Goal: Transaction & Acquisition: Purchase product/service

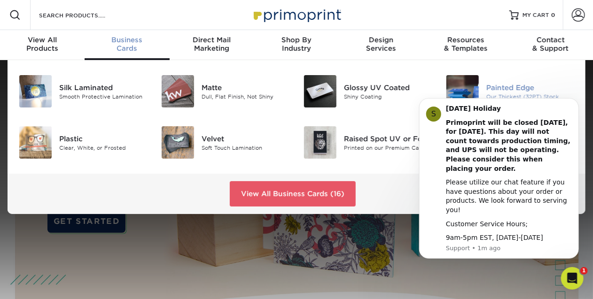
click at [463, 93] on img at bounding box center [462, 91] width 32 height 32
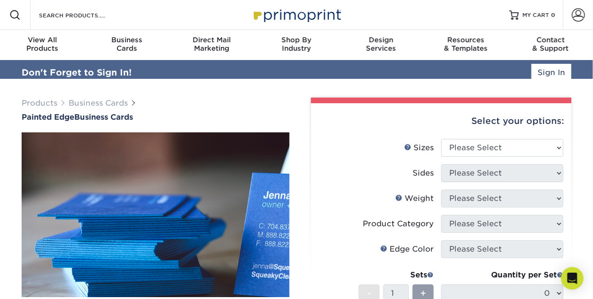
click at [558, 128] on div "Select your options:" at bounding box center [440, 121] width 245 height 36
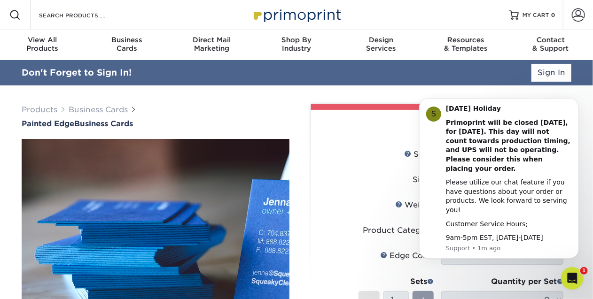
click at [391, 134] on div "Select your options:" at bounding box center [440, 128] width 245 height 36
click at [547, 248] on p "Support • 1m ago" at bounding box center [508, 248] width 126 height 8
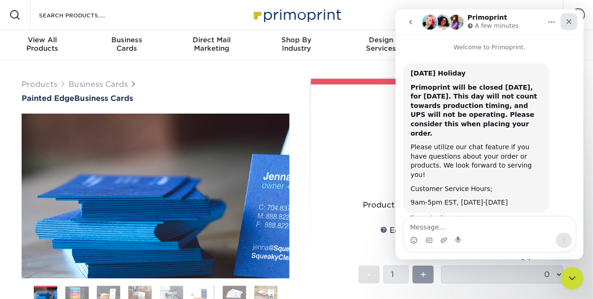
click at [567, 23] on icon "Close" at bounding box center [568, 21] width 5 height 5
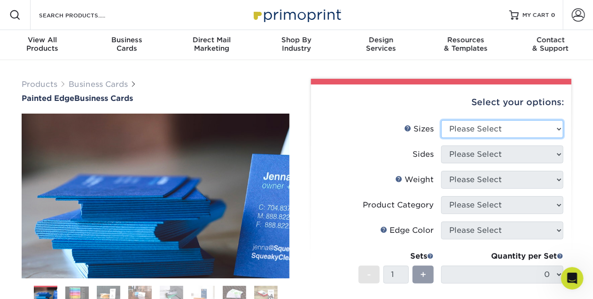
click at [557, 128] on select "Please Select 2" x 3.5" - Standard 2.125" x 3.375" - European 2.5" x 2.5" - Squ…" at bounding box center [502, 129] width 122 height 18
select select "2.00x3.50"
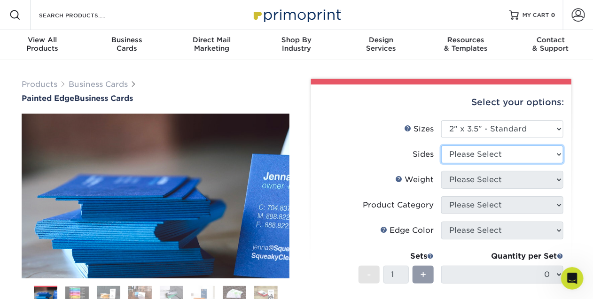
click at [555, 154] on select "Please Select Print Both Sides Print Front Only" at bounding box center [502, 155] width 122 height 18
select select "13abbda7-1d64-4f25-8bb2-c179b224825d"
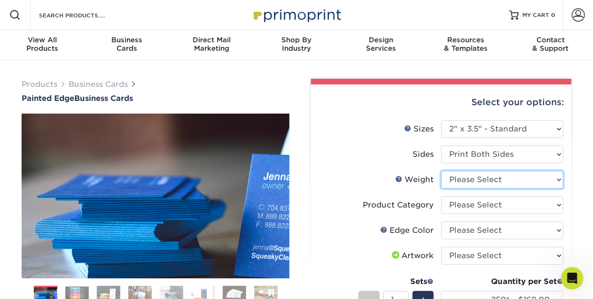
click at [523, 180] on select "Please Select 32PTUC" at bounding box center [502, 180] width 122 height 18
select select "32PTUC"
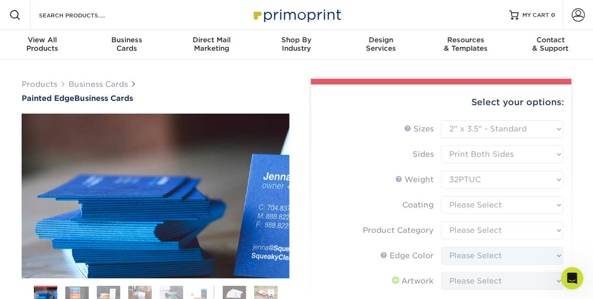
click at [513, 203] on form "Sizes Help Sizes Please Select 2" x 3.5" - Standard 2.125" x 3.375" - European …" at bounding box center [440, 263] width 245 height 287
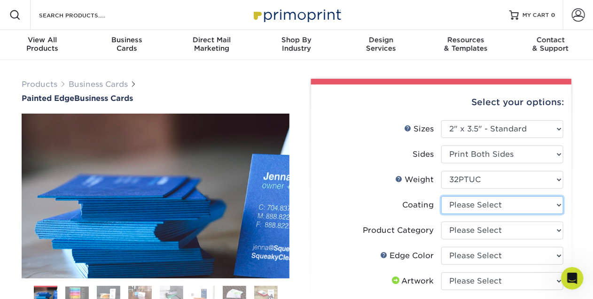
click at [514, 203] on select at bounding box center [502, 205] width 122 height 18
select select "3e7618de-abca-4bda-9f97-8b9129e913d8"
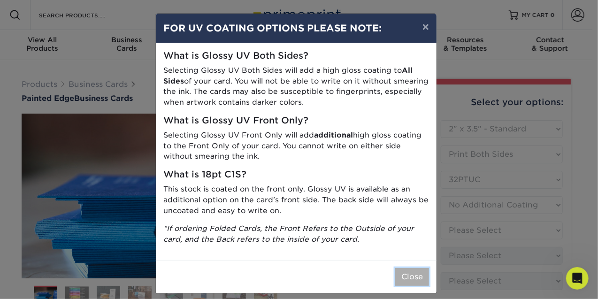
click at [411, 278] on button "Close" at bounding box center [412, 277] width 34 height 18
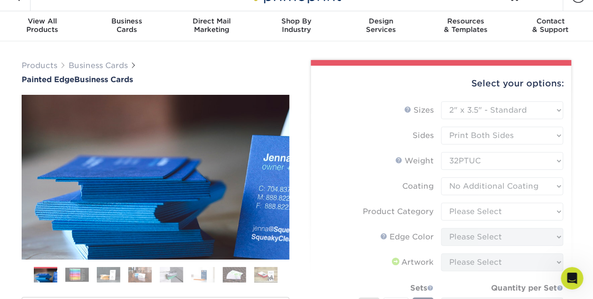
scroll to position [21, 0]
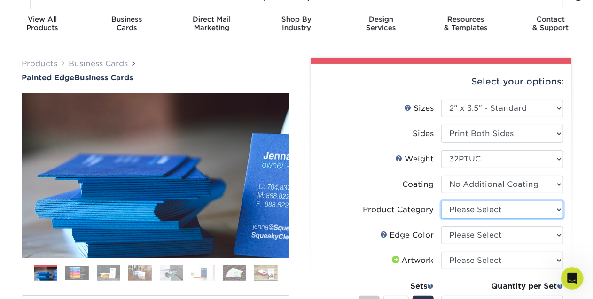
click at [557, 208] on select "Please Select Business Cards" at bounding box center [502, 210] width 122 height 18
select select "3b5148f1-0588-4f88-a218-97bcfdce65c1"
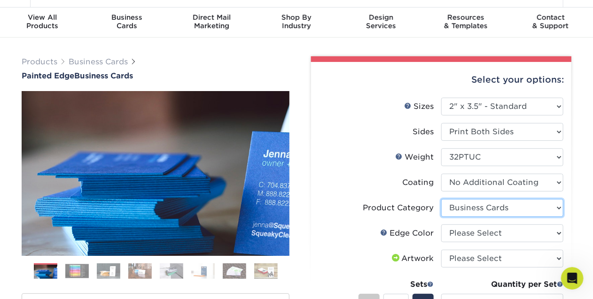
scroll to position [31, 0]
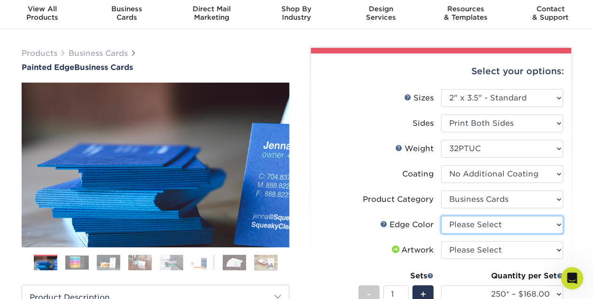
click at [539, 223] on select "Please Select Charcoal Black Brown Blue Pearlescent Blue Pearlescent Gold Pearl…" at bounding box center [502, 225] width 122 height 18
select select "1ae850e6-61c5-45b7-a71d-f488378c5a25"
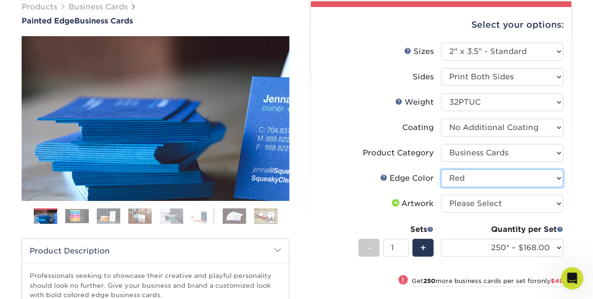
scroll to position [78, 0]
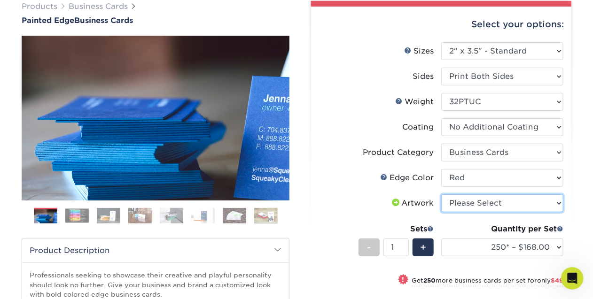
click at [560, 201] on select "Please Select I will upload files I need a design - $100" at bounding box center [502, 203] width 122 height 18
select select "upload"
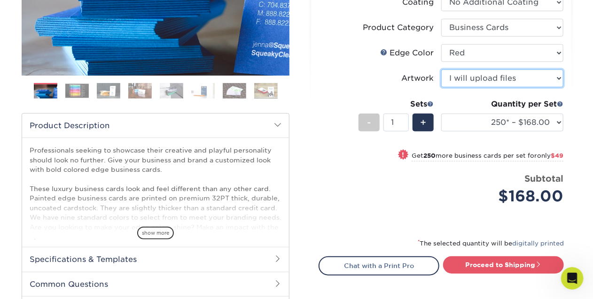
scroll to position [213, 0]
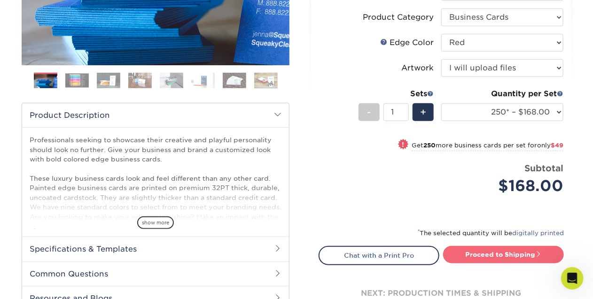
click at [483, 252] on link "Proceed to Shipping" at bounding box center [503, 254] width 121 height 17
type input "Set 1"
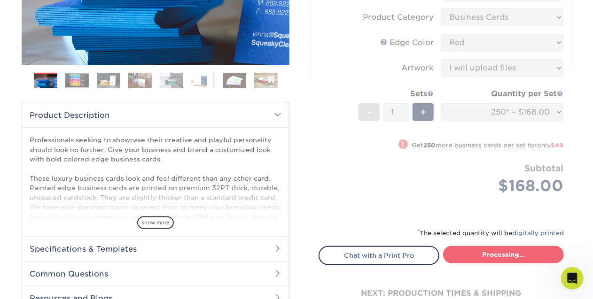
select select "b1d50ed3-fc81-464d-a1d8-d1915fbce704"
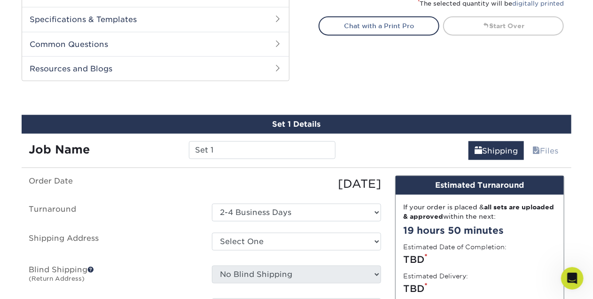
scroll to position [485, 0]
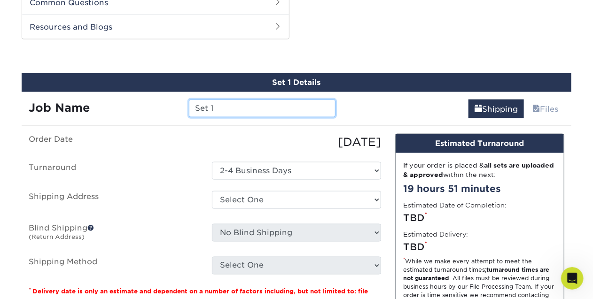
click at [216, 107] on input "Set 1" at bounding box center [262, 109] width 146 height 18
type input "S"
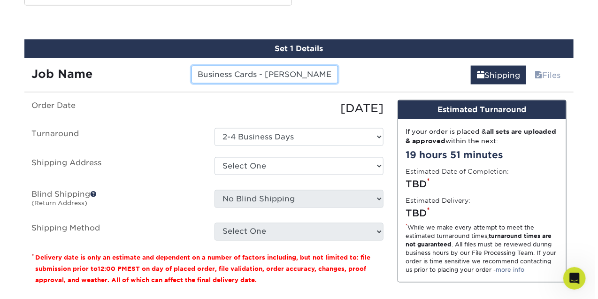
scroll to position [556, 0]
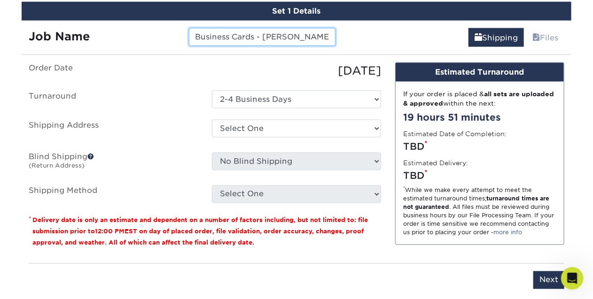
type input "Business Cards - Patrick Klasing"
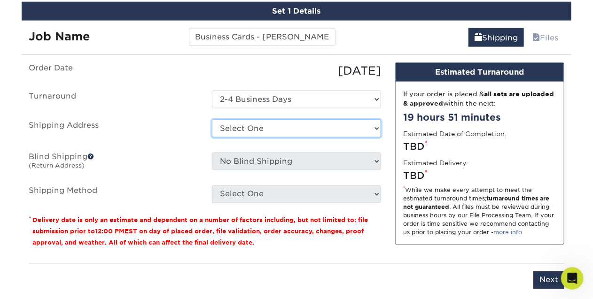
click at [376, 127] on select "Select One + Add New Address - Login" at bounding box center [296, 129] width 169 height 18
select select "newaddress"
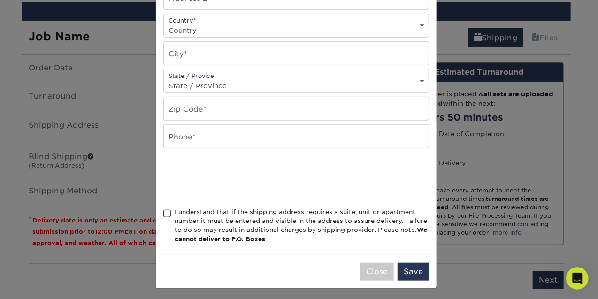
scroll to position [0, 0]
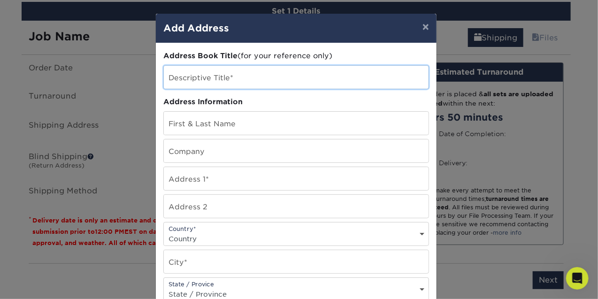
click at [232, 77] on input "text" at bounding box center [296, 77] width 265 height 23
type input "TAJ Worldwide"
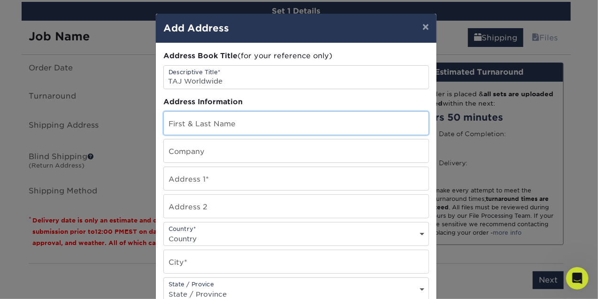
click at [200, 124] on input "text" at bounding box center [296, 123] width 265 height 23
type input "[PERSON_NAME]"
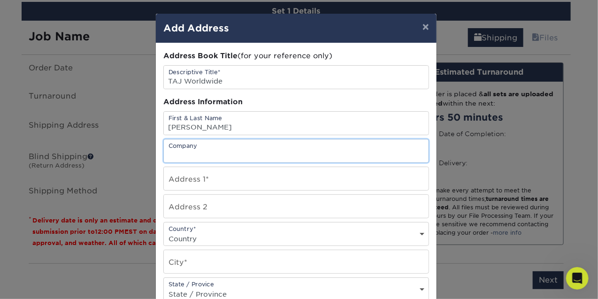
click at [198, 153] on input "text" at bounding box center [296, 150] width 265 height 23
type input "t"
type input "TAJ Worldwide"
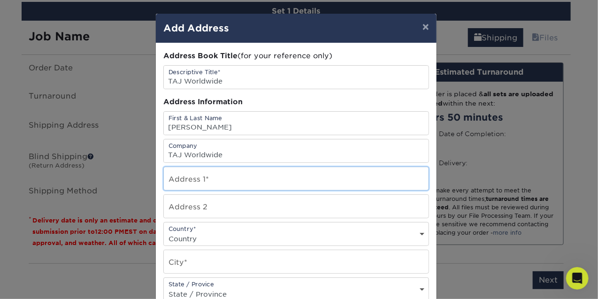
click at [207, 179] on input "text" at bounding box center [296, 178] width 265 height 23
type input "9033 Aero, Suite 200"
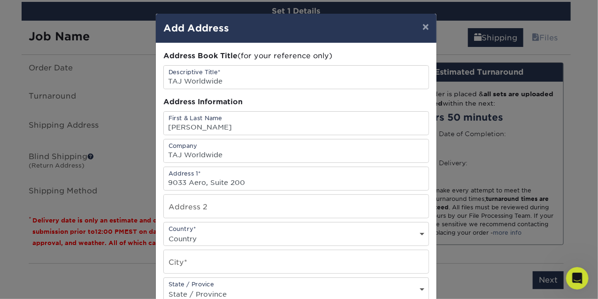
click at [220, 229] on div "Country* Country United States Canada ----------------------------- Afghanistan…" at bounding box center [296, 234] width 266 height 24
click at [209, 232] on select "Country United States Canada ----------------------------- Afghanistan Albania …" at bounding box center [296, 239] width 265 height 14
select select "US"
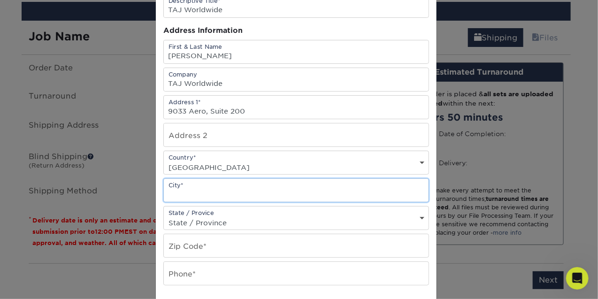
click at [198, 187] on input "text" at bounding box center [296, 190] width 265 height 23
type input "San Antonio"
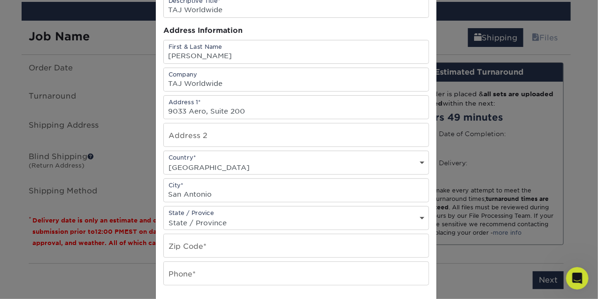
click at [298, 218] on select "State / Province Alabama Alaska Arizona Arkansas California Colorado Connecticu…" at bounding box center [296, 223] width 265 height 14
select select "TX"
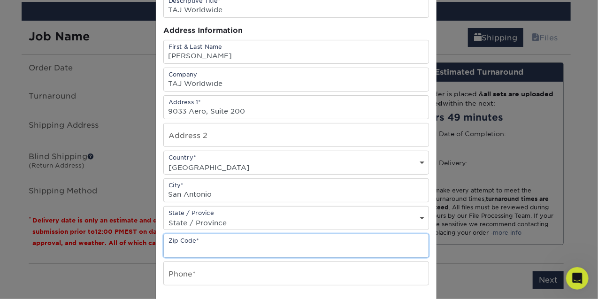
click at [238, 244] on input "text" at bounding box center [296, 245] width 265 height 23
type input "78217"
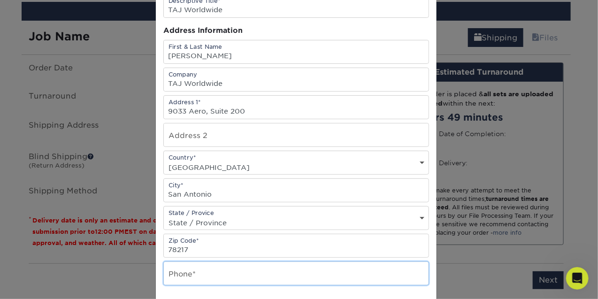
click at [212, 274] on input "text" at bounding box center [296, 273] width 265 height 23
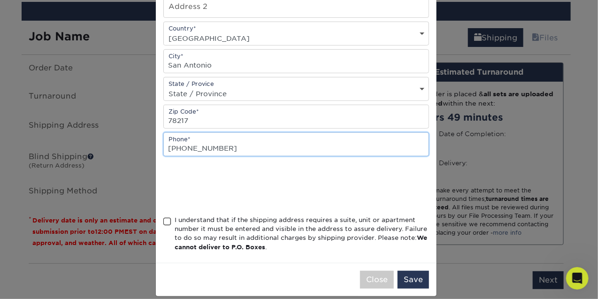
scroll to position [202, 0]
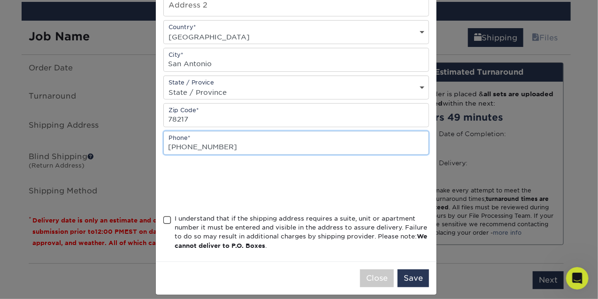
type input "210-725-1240"
click at [164, 218] on span at bounding box center [167, 220] width 8 height 9
click at [0, 0] on input "I understand that if the shipping address requires a suite, unit or apartment n…" at bounding box center [0, 0] width 0 height 0
click at [410, 275] on button "Save" at bounding box center [413, 279] width 31 height 18
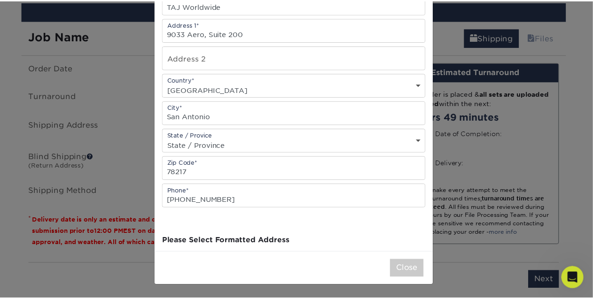
scroll to position [0, 0]
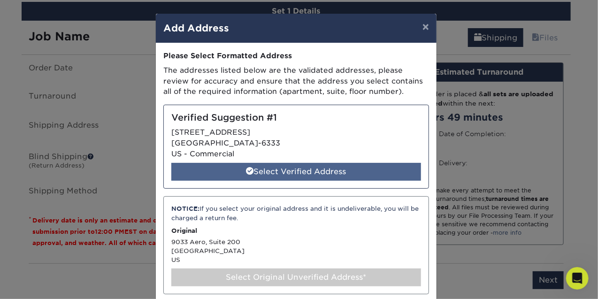
click at [353, 171] on div "Select Verified Address" at bounding box center [296, 172] width 250 height 18
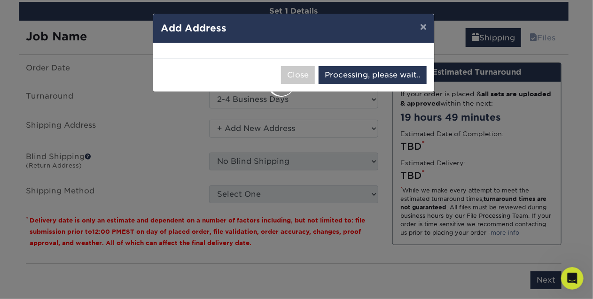
select select "285493"
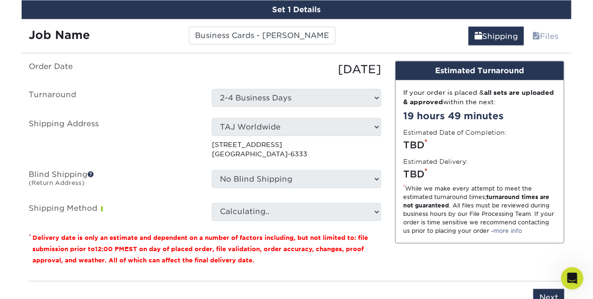
scroll to position [587, 0]
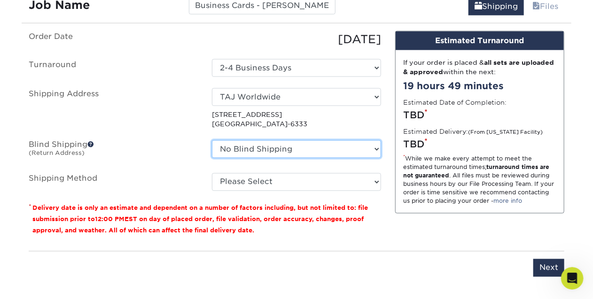
click at [334, 148] on select "No Blind Shipping + Add New Address" at bounding box center [296, 149] width 169 height 18
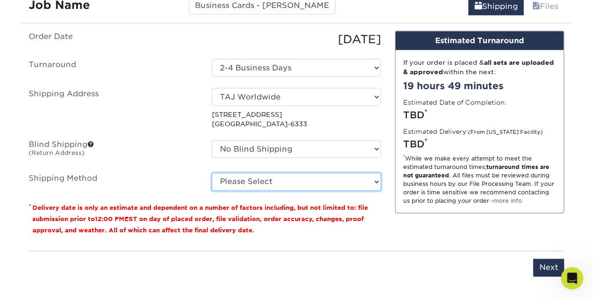
click at [340, 175] on select "Please Select Ground Shipping (+$7.84) 3 Day Shipping Service (+$17.24) 2 Day A…" at bounding box center [296, 182] width 169 height 18
select select "03"
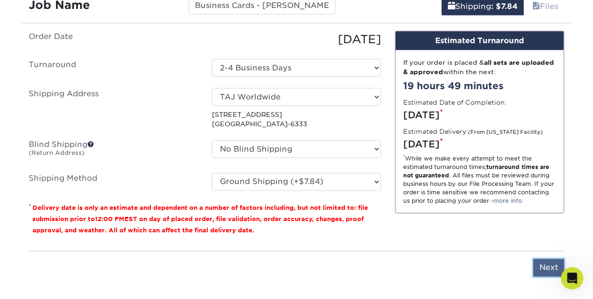
click at [542, 268] on input "Next" at bounding box center [548, 268] width 31 height 18
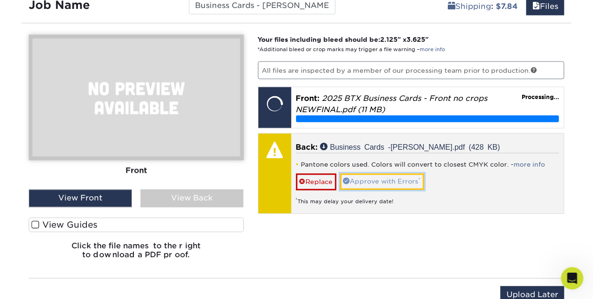
click at [391, 179] on link "Approve with Errors *" at bounding box center [382, 182] width 84 height 16
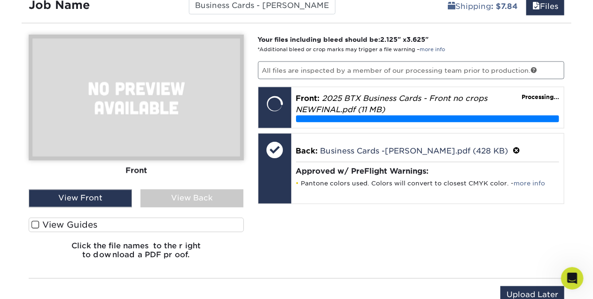
click at [194, 194] on div "View Back" at bounding box center [191, 199] width 103 height 18
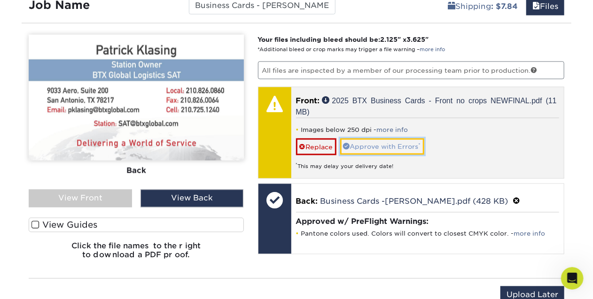
click at [363, 146] on link "Approve with Errors *" at bounding box center [382, 147] width 84 height 16
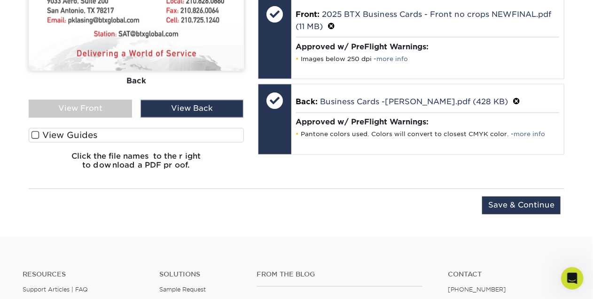
scroll to position [677, 0]
click at [514, 204] on input "Save & Continue" at bounding box center [521, 206] width 78 height 18
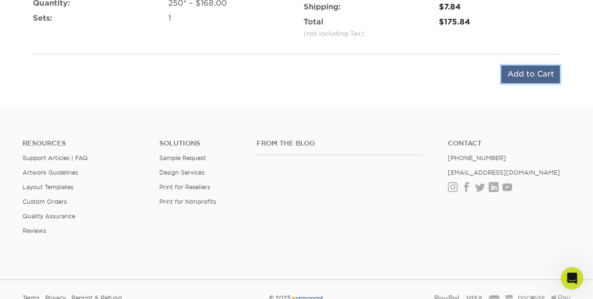
click at [524, 73] on input "Add to Cart" at bounding box center [530, 75] width 59 height 18
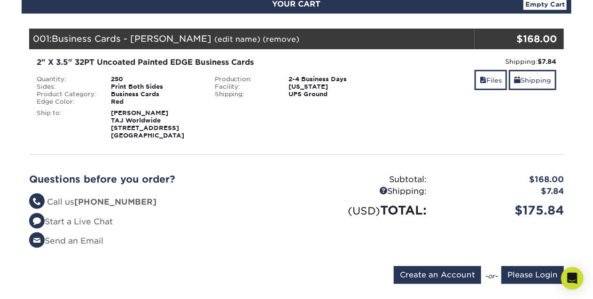
scroll to position [97, 0]
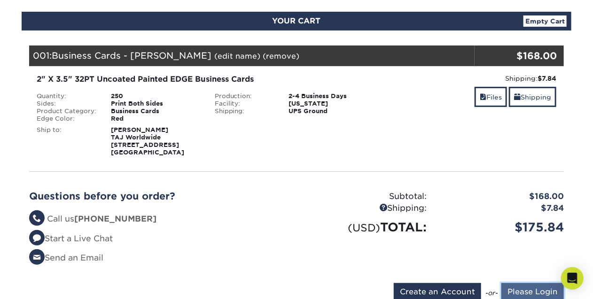
click at [527, 291] on input "Please Login" at bounding box center [532, 292] width 62 height 18
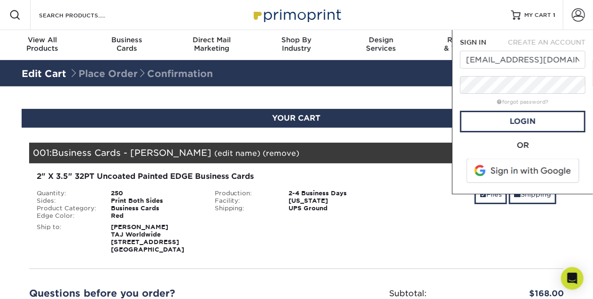
scroll to position [0, 0]
click at [516, 121] on link "Login" at bounding box center [522, 122] width 125 height 22
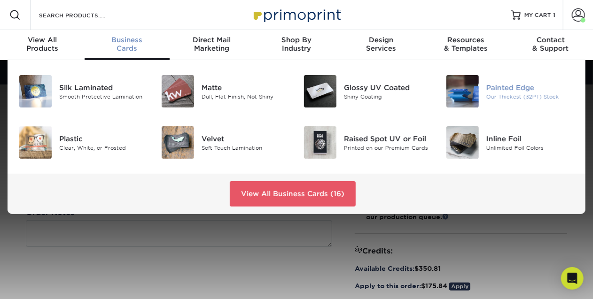
click at [492, 86] on div "Painted Edge" at bounding box center [530, 87] width 88 height 10
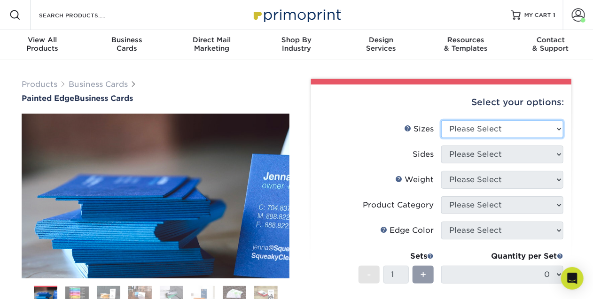
click at [557, 127] on select "Please Select 2" x 3.5" - Standard 2.125" x 3.375" - European 2.5" x 2.5" - Squ…" at bounding box center [502, 129] width 122 height 18
select select "2.00x3.50"
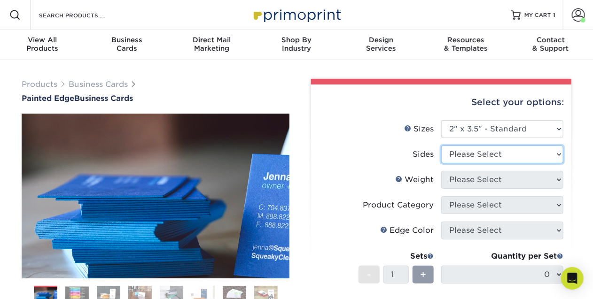
click at [556, 155] on select "Please Select Print Both Sides Print Front Only" at bounding box center [502, 155] width 122 height 18
select select "13abbda7-1d64-4f25-8bb2-c179b224825d"
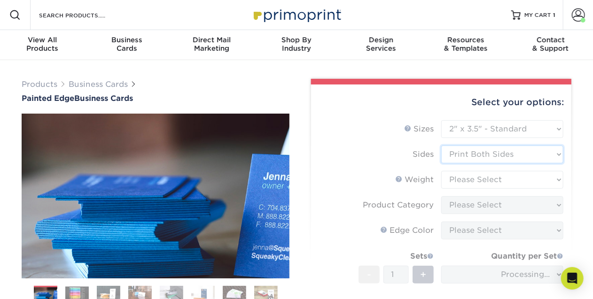
scroll to position [12, 0]
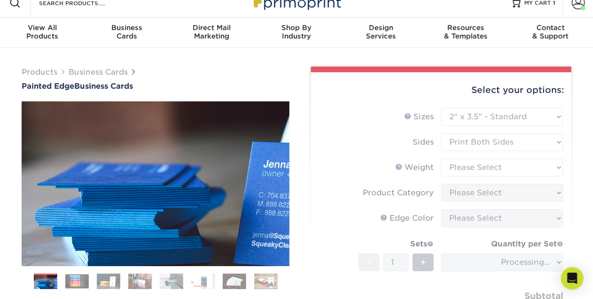
click at [540, 167] on form "Sizes Help Sizes Please Select 2" x 3.5" - Standard 2.125" x 3.375" - European …" at bounding box center [440, 226] width 245 height 236
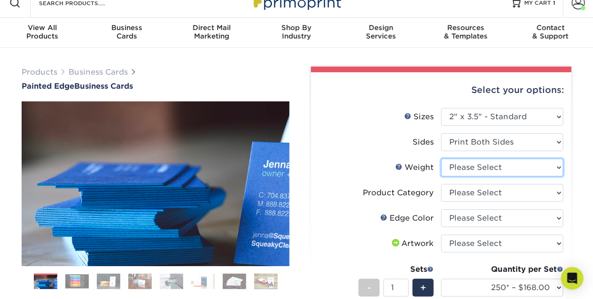
click at [540, 167] on select "Please Select 32PTUC" at bounding box center [502, 168] width 122 height 18
select select "32PTUC"
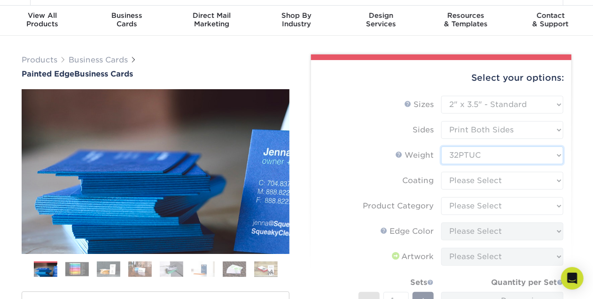
scroll to position [24, 0]
click at [549, 179] on form "Sizes Help Sizes Please Select 2" x 3.5" - Standard 2.125" x 3.375" - European …" at bounding box center [440, 239] width 245 height 287
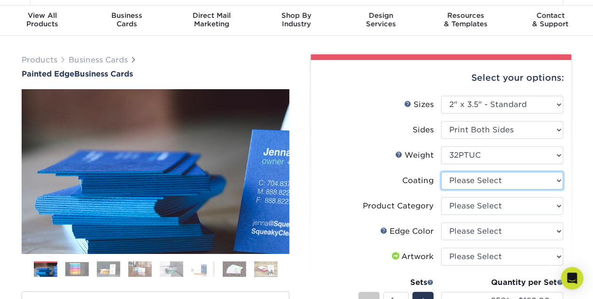
click at [549, 179] on select at bounding box center [502, 181] width 122 height 18
select select "3e7618de-abca-4bda-9f97-8b9129e913d8"
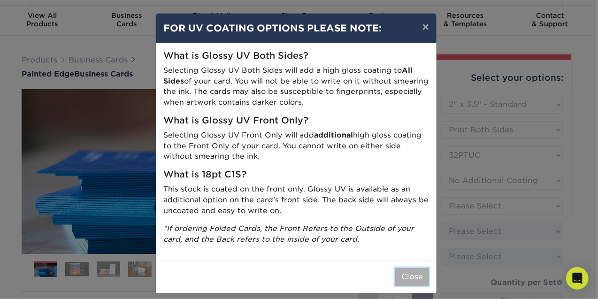
click at [412, 274] on button "Close" at bounding box center [412, 277] width 34 height 18
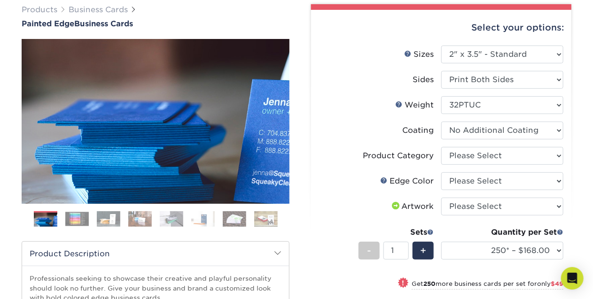
scroll to position [76, 0]
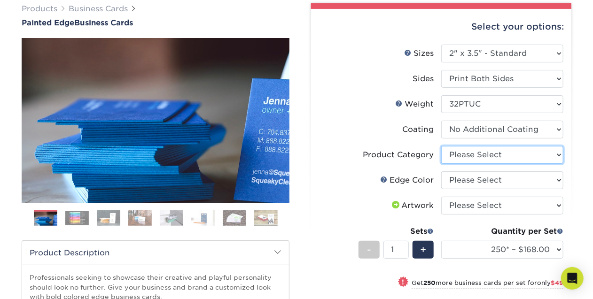
click at [549, 155] on select "Please Select Business Cards" at bounding box center [502, 155] width 122 height 18
select select "3b5148f1-0588-4f88-a218-97bcfdce65c1"
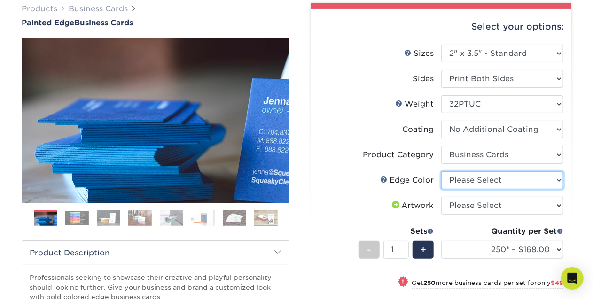
click at [552, 179] on select "Please Select Charcoal Black Brown Blue Pearlescent Blue Pearlescent Gold Pearl…" at bounding box center [502, 180] width 122 height 18
select select "1ae850e6-61c5-45b7-a71d-f488378c5a25"
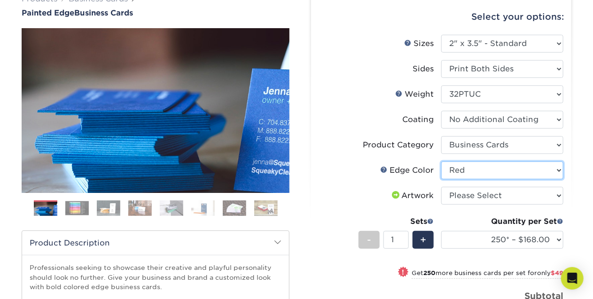
scroll to position [86, 0]
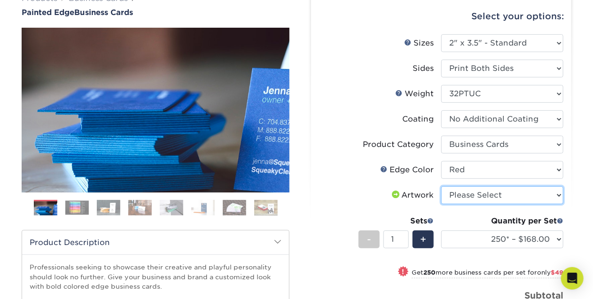
click at [559, 194] on select "Please Select I will upload files I need a design - $100" at bounding box center [502, 195] width 122 height 18
select select "upload"
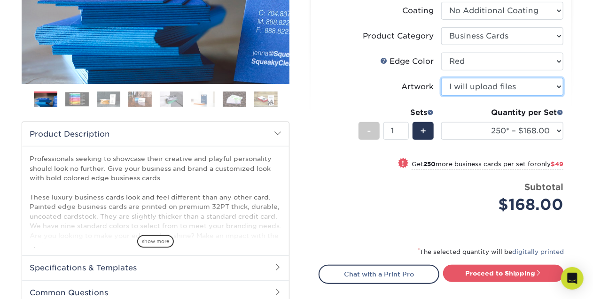
scroll to position [195, 0]
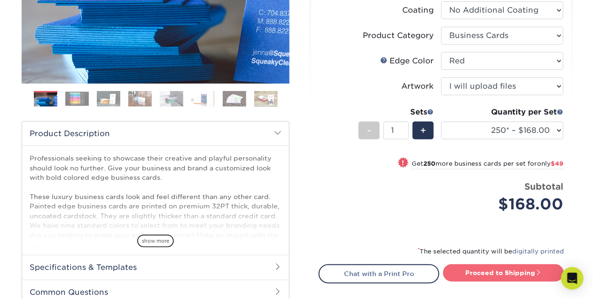
click at [479, 269] on link "Proceed to Shipping" at bounding box center [503, 272] width 121 height 17
type input "Set 1"
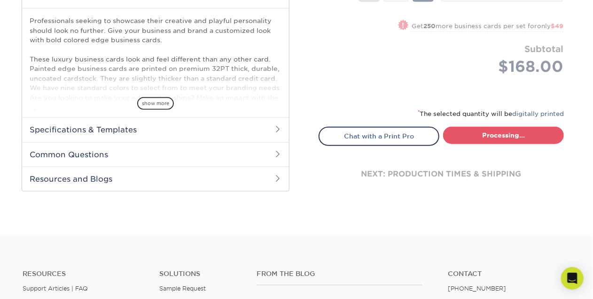
select select "b1d50ed3-fc81-464d-a1d8-d1915fbce704"
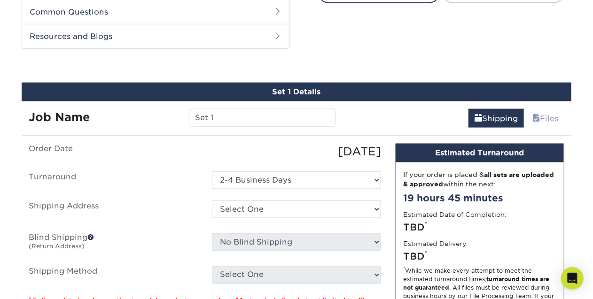
scroll to position [485, 0]
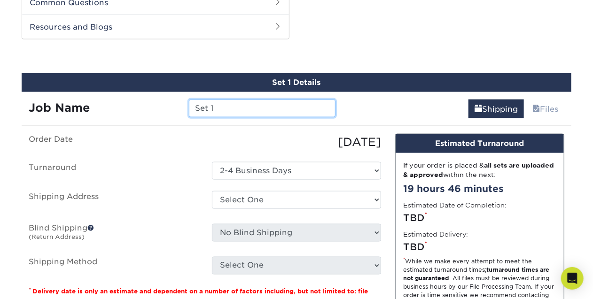
drag, startPoint x: 224, startPoint y: 108, endPoint x: 182, endPoint y: 105, distance: 42.3
click at [182, 105] on div "Set 1" at bounding box center [262, 109] width 160 height 18
type input "Business Cards - Andrew Parker"
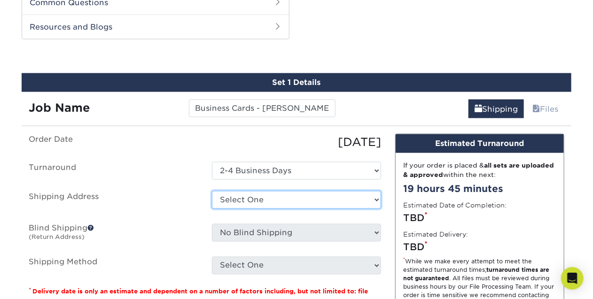
click at [308, 202] on select "Select One Andrea Brown Home Address 2020 Air Cargo Hotel - Nashville Amanda Du…" at bounding box center [296, 200] width 169 height 18
select select "285493"
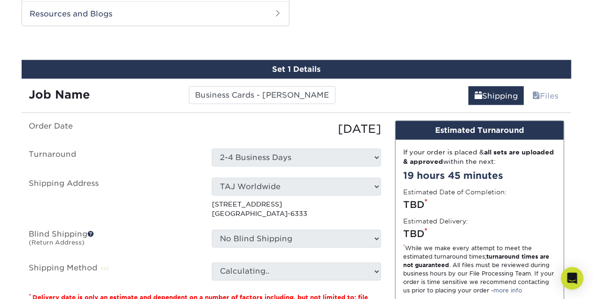
scroll to position [544, 0]
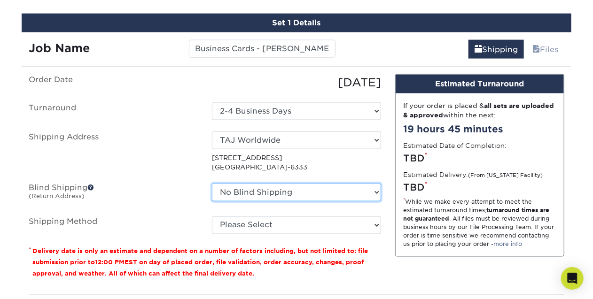
click at [367, 189] on select "No Blind Shipping [PERSON_NAME] Home Address 2020 Air Cargo Hotel - [GEOGRAPHIC…" at bounding box center [296, 193] width 169 height 18
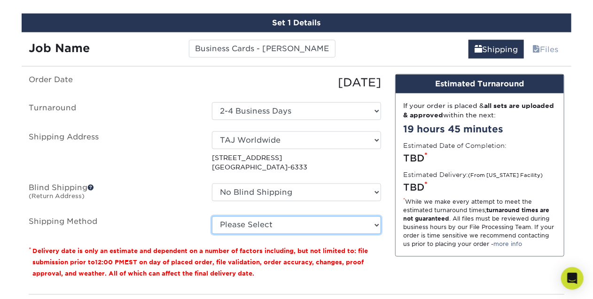
click at [372, 223] on select "Please Select Ground Shipping (+$7.84) 3 Day Shipping Service (+$17.24) 2 Day A…" at bounding box center [296, 225] width 169 height 18
select select "03"
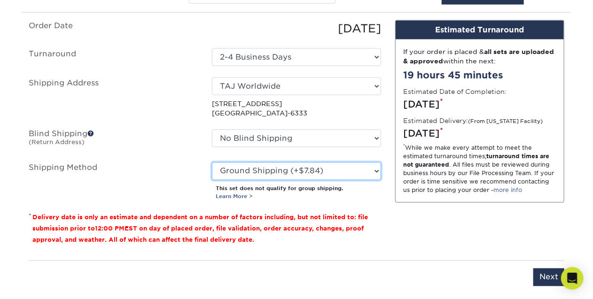
scroll to position [598, 0]
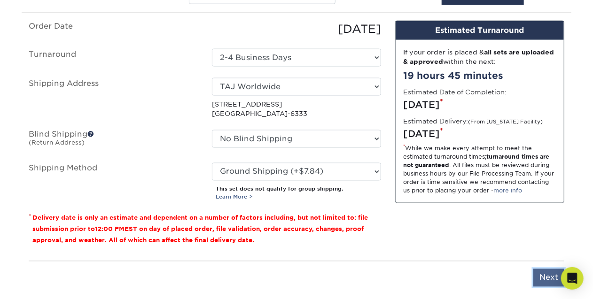
click at [548, 274] on input "Next" at bounding box center [548, 278] width 31 height 18
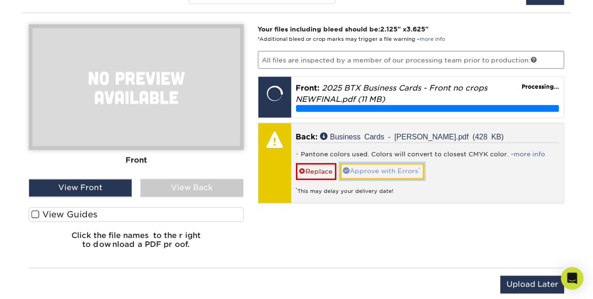
click at [373, 169] on link "Approve with Errors *" at bounding box center [382, 171] width 84 height 16
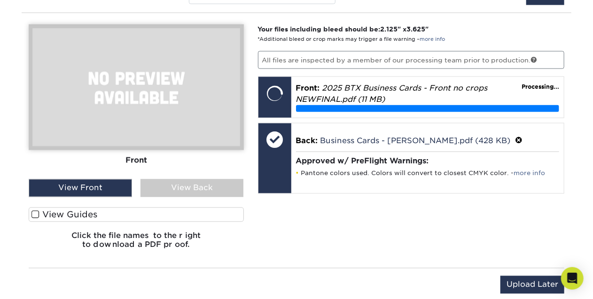
click at [175, 184] on div "View Back" at bounding box center [191, 188] width 103 height 18
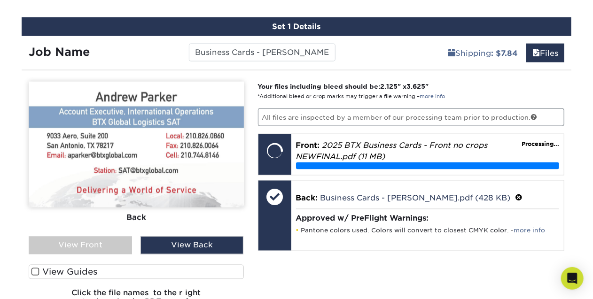
scroll to position [521, 0]
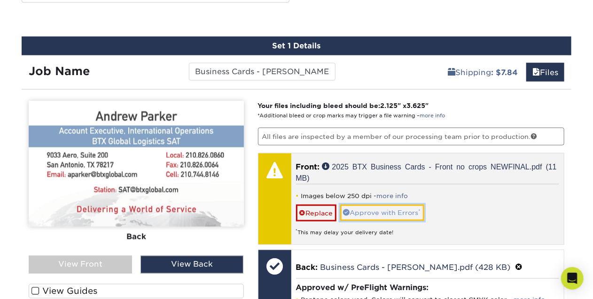
click at [364, 210] on link "Approve with Errors *" at bounding box center [382, 213] width 84 height 16
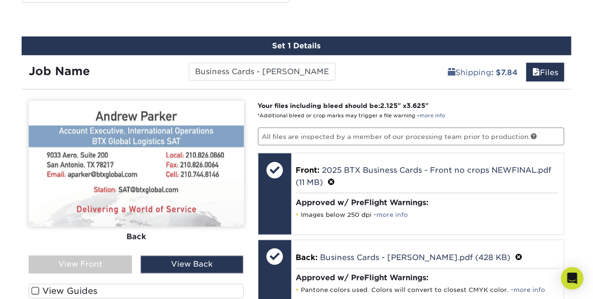
click at [191, 262] on div "View Back" at bounding box center [191, 265] width 103 height 18
click at [82, 263] on div "View Front" at bounding box center [80, 265] width 103 height 18
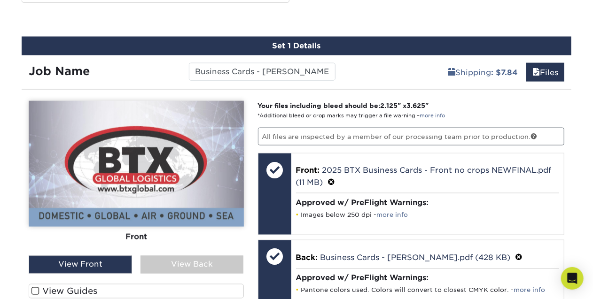
click at [173, 263] on div "View Back" at bounding box center [191, 265] width 103 height 18
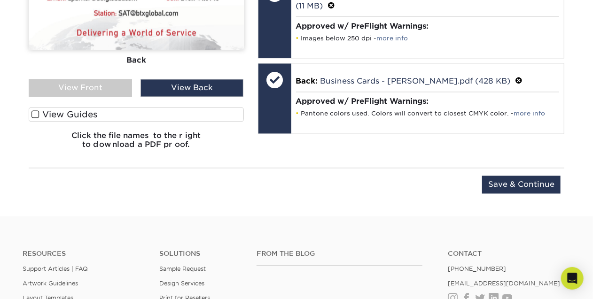
scroll to position [744, 0]
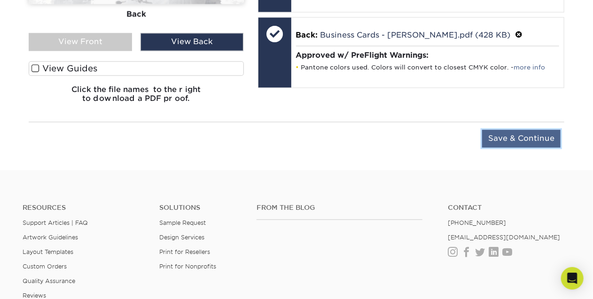
click at [516, 136] on input "Save & Continue" at bounding box center [521, 139] width 78 height 18
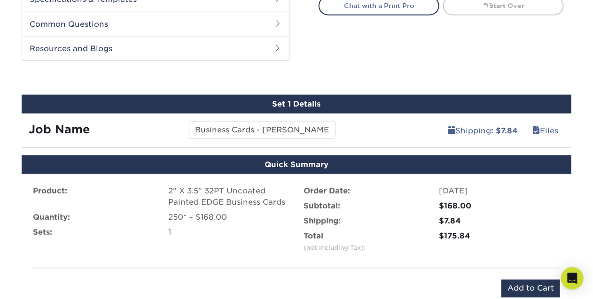
scroll to position [507, 0]
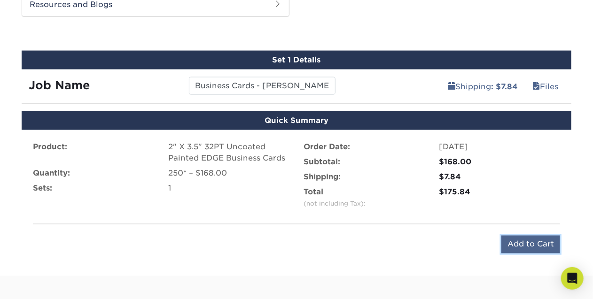
click at [521, 243] on input "Add to Cart" at bounding box center [530, 245] width 59 height 18
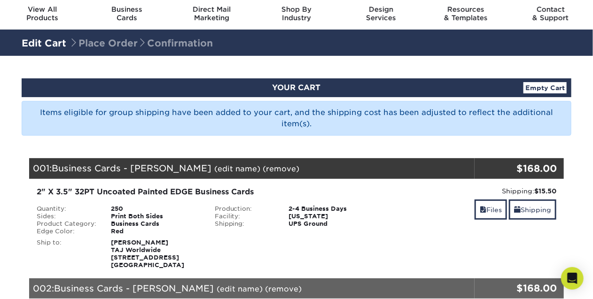
scroll to position [30, 0]
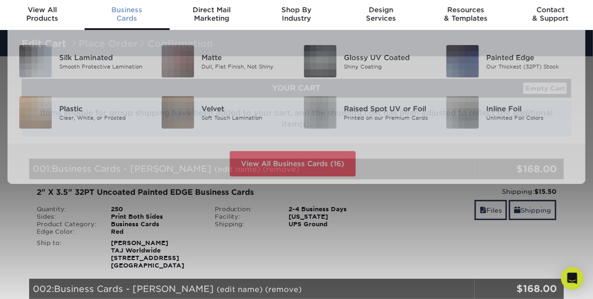
click at [122, 16] on div "Business Cards" at bounding box center [127, 14] width 85 height 17
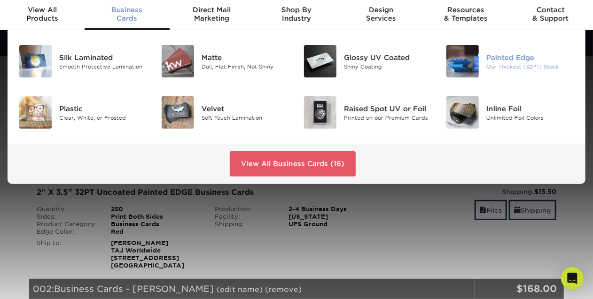
click at [489, 59] on div "Painted Edge" at bounding box center [530, 57] width 88 height 10
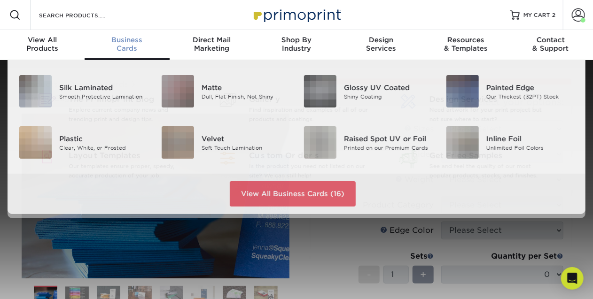
click at [124, 46] on div "Business Cards" at bounding box center [127, 44] width 85 height 17
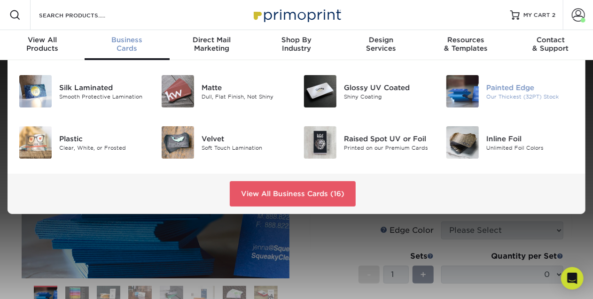
click at [464, 93] on img at bounding box center [462, 91] width 32 height 32
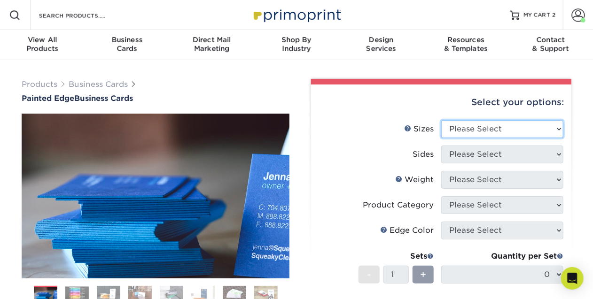
click at [558, 128] on select "Please Select 2" x 3.5" - Standard 2.125" x 3.375" - European 2.5" x 2.5" - Squ…" at bounding box center [502, 129] width 122 height 18
select select "2.00x3.50"
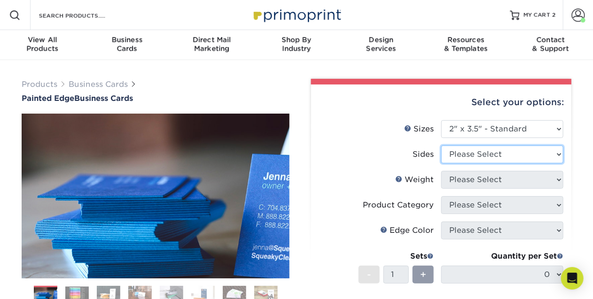
click at [549, 156] on select "Please Select Print Both Sides Print Front Only" at bounding box center [502, 155] width 122 height 18
select select "13abbda7-1d64-4f25-8bb2-c179b224825d"
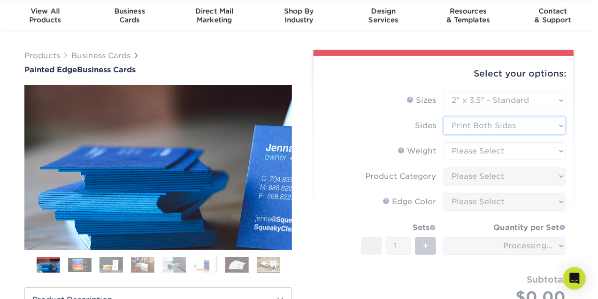
scroll to position [29, 0]
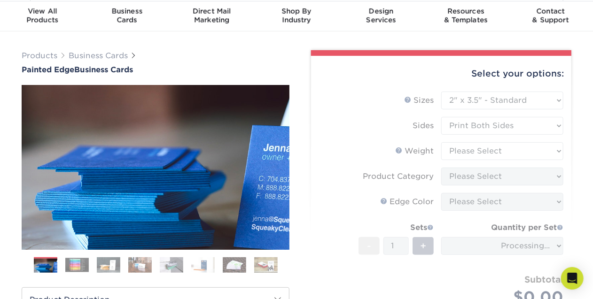
click at [541, 149] on form "Sizes Help Sizes Please Select 2" x 3.5" - Standard 2.125" x 3.375" - European …" at bounding box center [440, 210] width 245 height 236
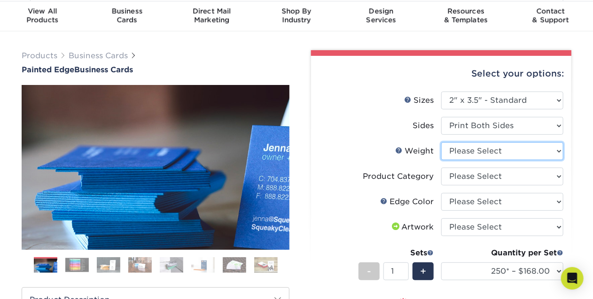
click at [541, 149] on select "Please Select 32PTUC" at bounding box center [502, 151] width 122 height 18
select select "32PTUC"
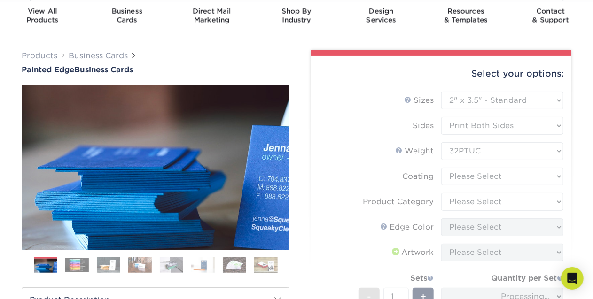
click at [526, 176] on form "Sizes Help Sizes Please Select 2" x 3.5" - Standard 2.125" x 3.375" - European …" at bounding box center [440, 235] width 245 height 287
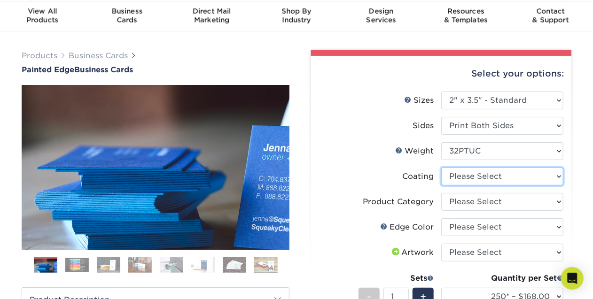
click at [525, 175] on select at bounding box center [502, 177] width 122 height 18
select select "3e7618de-abca-4bda-9f97-8b9129e913d8"
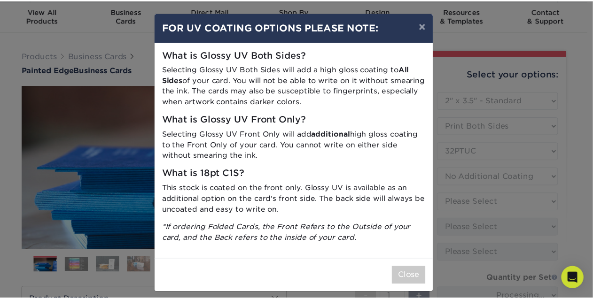
scroll to position [1, 0]
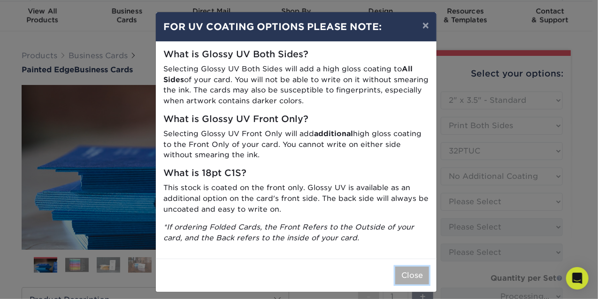
click at [407, 274] on button "Close" at bounding box center [412, 276] width 34 height 18
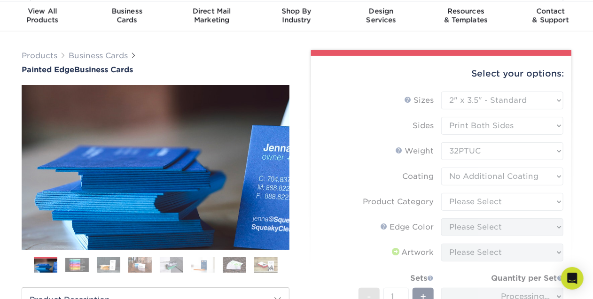
scroll to position [83, 0]
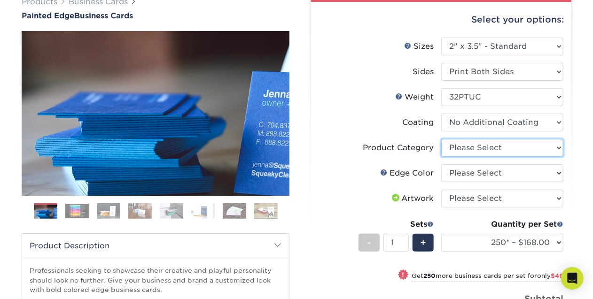
click at [555, 147] on select "Please Select Business Cards" at bounding box center [502, 148] width 122 height 18
select select "3b5148f1-0588-4f88-a218-97bcfdce65c1"
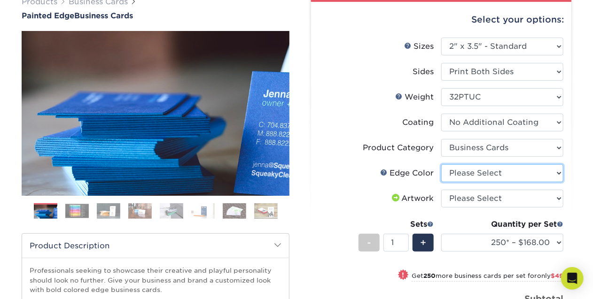
click at [558, 172] on select "Please Select Charcoal Black Brown Blue Pearlescent Blue Pearlescent Gold Pearl…" at bounding box center [502, 173] width 122 height 18
select select "1ae850e6-61c5-45b7-a71d-f488378c5a25"
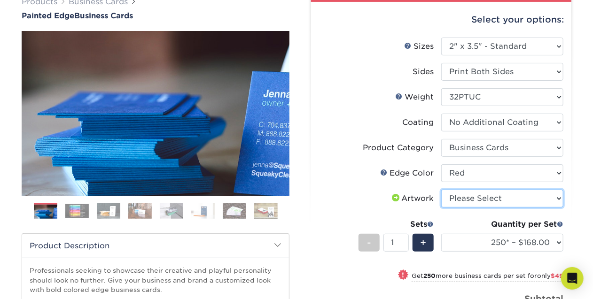
click at [558, 198] on select "Please Select I will upload files I need a design - $100" at bounding box center [502, 199] width 122 height 18
select select "upload"
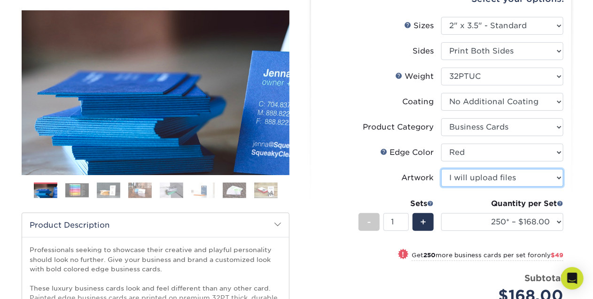
scroll to position [214, 0]
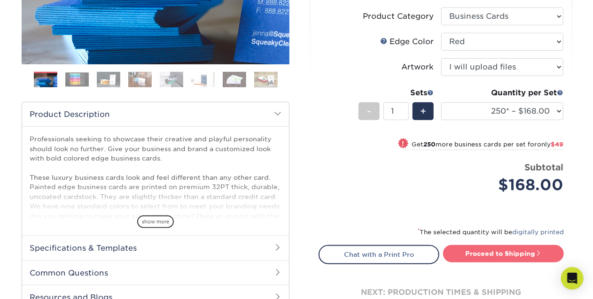
click at [495, 253] on link "Proceed to Shipping" at bounding box center [503, 253] width 121 height 17
type input "Set 1"
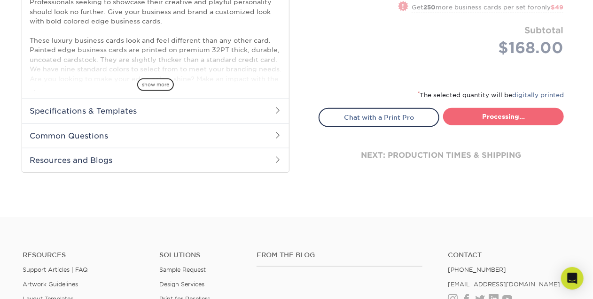
select select "b1d50ed3-fc81-464d-a1d8-d1915fbce704"
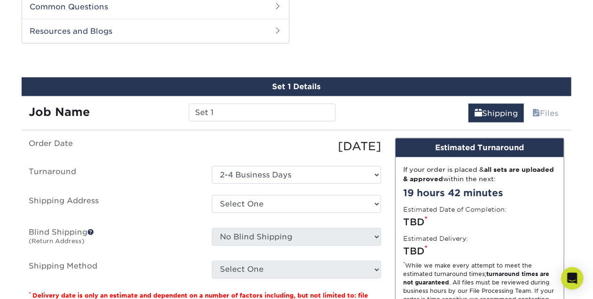
scroll to position [485, 0]
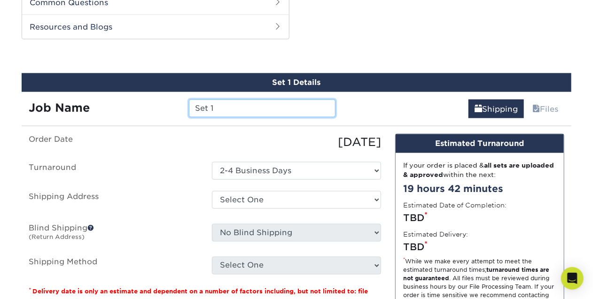
drag, startPoint x: 212, startPoint y: 110, endPoint x: 181, endPoint y: 108, distance: 31.1
click at [181, 108] on div "Job Name Set 1" at bounding box center [182, 109] width 321 height 18
type input "Business Cards - Ricardo Nixon"
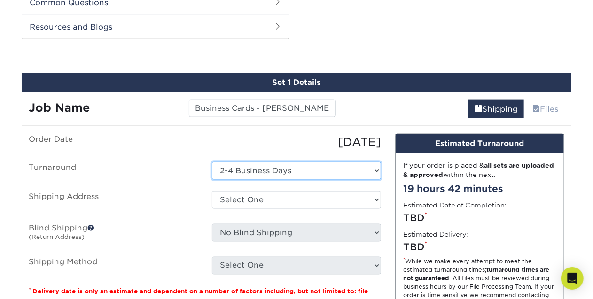
click at [307, 167] on select "Select One 2-4 Business Days" at bounding box center [296, 171] width 169 height 18
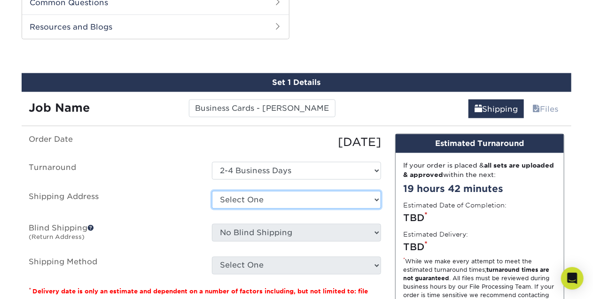
click at [320, 200] on select "Select One [PERSON_NAME] Home Address 2020 Air Cargo Hotel - [GEOGRAPHIC_DATA] …" at bounding box center [296, 200] width 169 height 18
select select "285493"
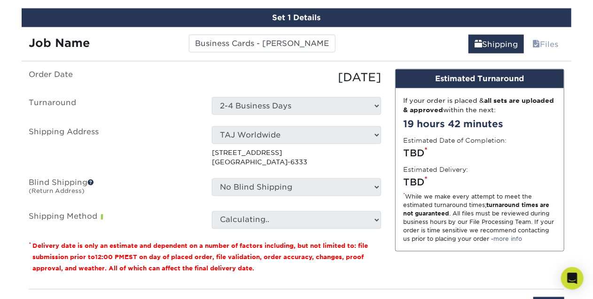
scroll to position [558, 0]
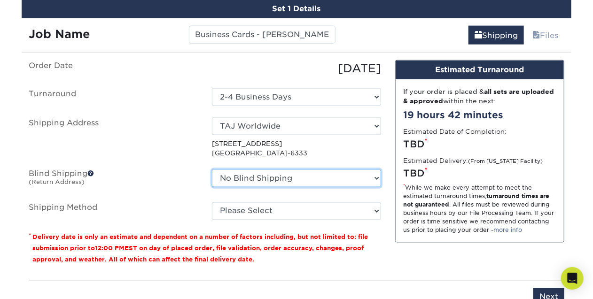
click at [334, 177] on select "No Blind Shipping Andrea Brown Home Address 2020 Air Cargo Hotel - Nashville Am…" at bounding box center [296, 179] width 169 height 18
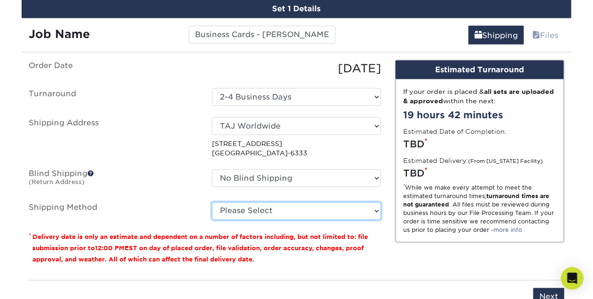
click at [336, 208] on select "Please Select Ground Shipping (+$7.84) 3 Day Shipping Service (+$17.24) 2 Day A…" at bounding box center [296, 211] width 169 height 18
select select "03"
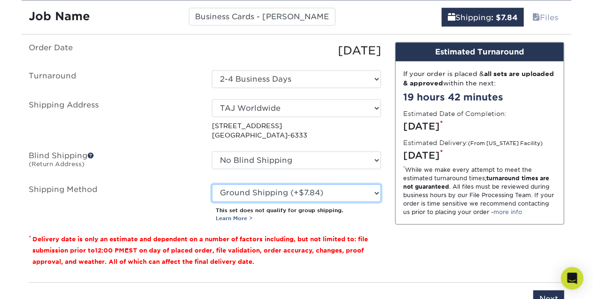
scroll to position [609, 0]
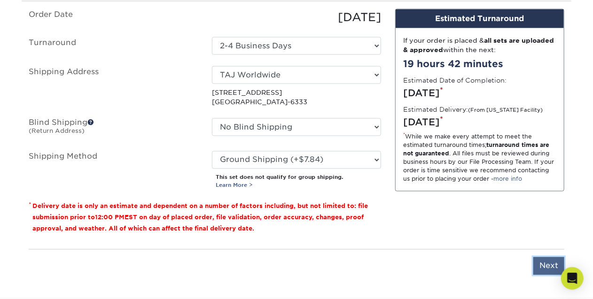
click at [544, 266] on input "Next" at bounding box center [548, 266] width 31 height 18
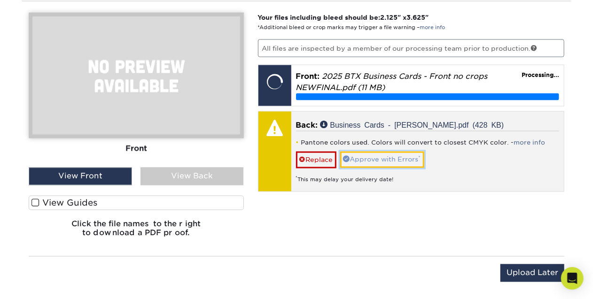
click at [380, 159] on link "Approve with Errors *" at bounding box center [382, 160] width 84 height 16
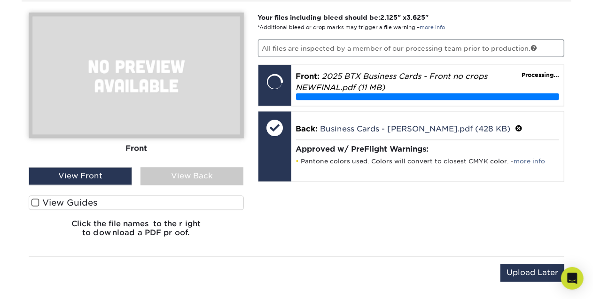
click at [202, 172] on div "View Back" at bounding box center [191, 177] width 103 height 18
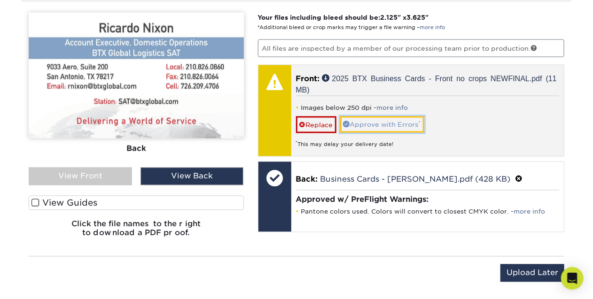
click at [369, 120] on link "Approve with Errors *" at bounding box center [382, 124] width 84 height 16
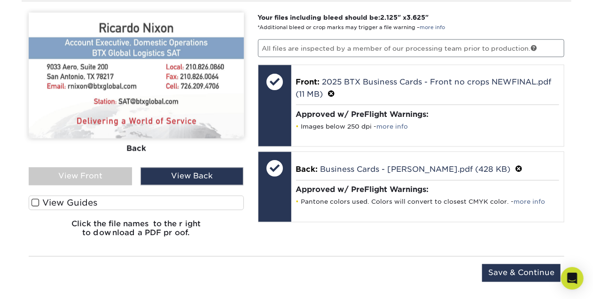
click at [194, 175] on div "View Back" at bounding box center [191, 177] width 103 height 18
click at [119, 175] on div "View Front" at bounding box center [80, 177] width 103 height 18
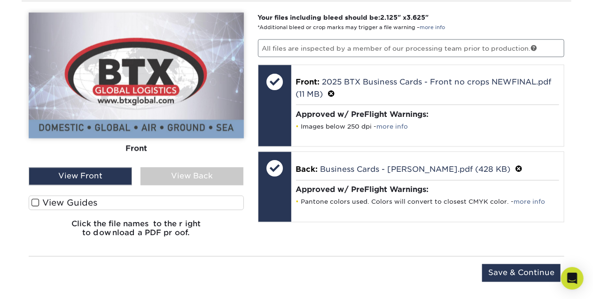
click at [177, 178] on div "View Back" at bounding box center [191, 177] width 103 height 18
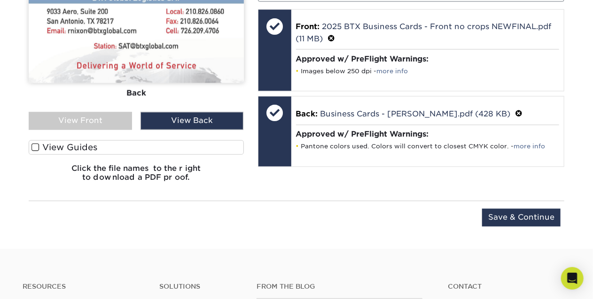
scroll to position [668, 0]
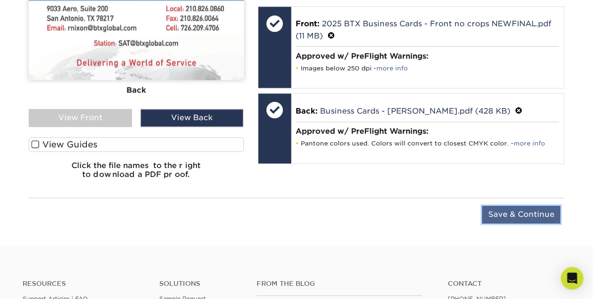
click at [513, 214] on input "Save & Continue" at bounding box center [521, 215] width 78 height 18
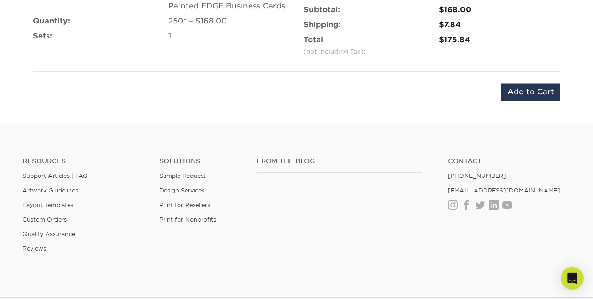
scroll to position [545, 0]
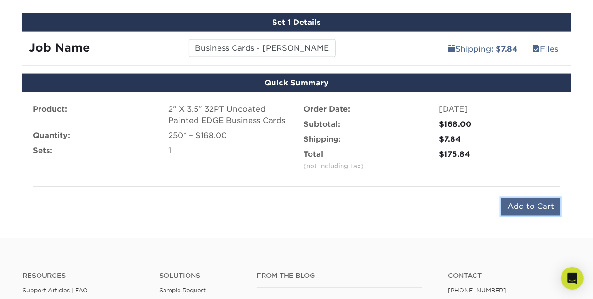
click at [531, 207] on input "Add to Cart" at bounding box center [530, 207] width 59 height 18
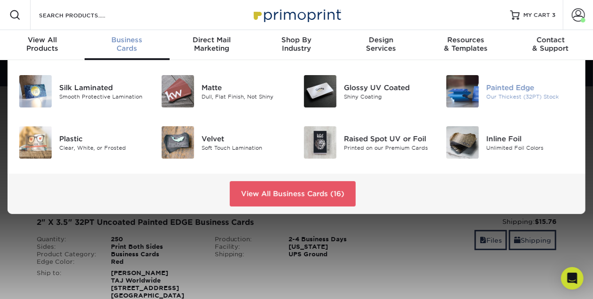
click at [457, 93] on img at bounding box center [462, 91] width 32 height 32
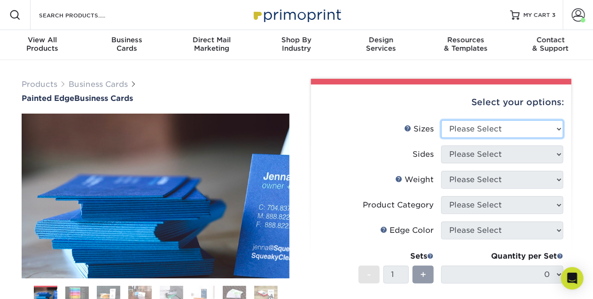
click at [546, 129] on select "Please Select 2" x 3.5" - Standard 2.125" x 3.375" - European 2.5" x 2.5" - Squ…" at bounding box center [502, 129] width 122 height 18
select select "2.00x3.50"
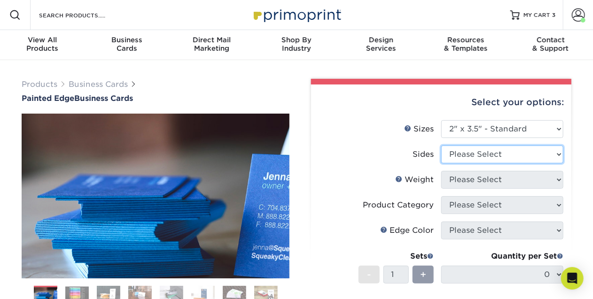
click at [545, 154] on select "Please Select Print Both Sides Print Front Only" at bounding box center [502, 155] width 122 height 18
select select "13abbda7-1d64-4f25-8bb2-c179b224825d"
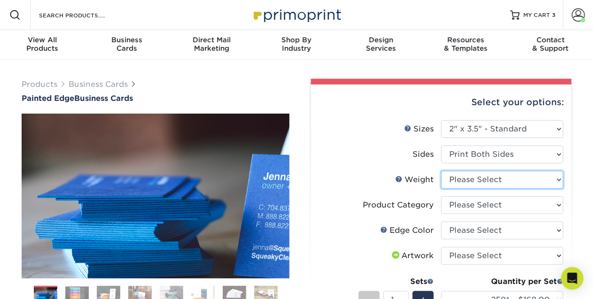
click at [532, 177] on select "Please Select 32PTUC" at bounding box center [502, 180] width 122 height 18
select select "32PTUC"
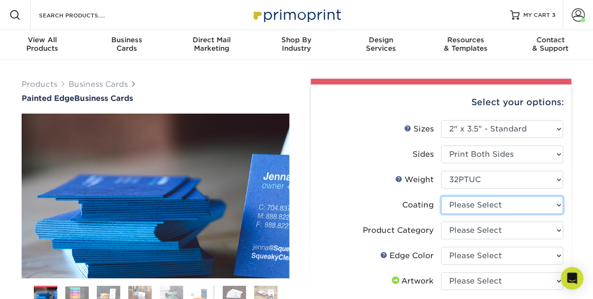
click at [514, 205] on select at bounding box center [502, 205] width 122 height 18
select select "3e7618de-abca-4bda-9f97-8b9129e913d8"
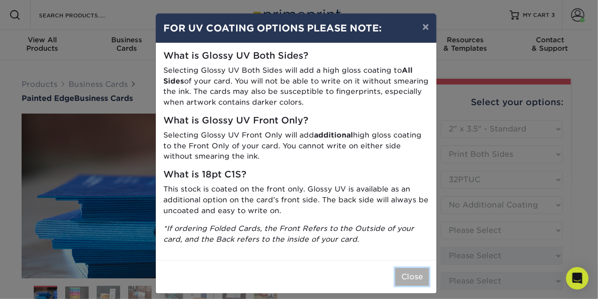
drag, startPoint x: 406, startPoint y: 273, endPoint x: 417, endPoint y: 258, distance: 18.5
click at [406, 273] on button "Close" at bounding box center [412, 277] width 34 height 18
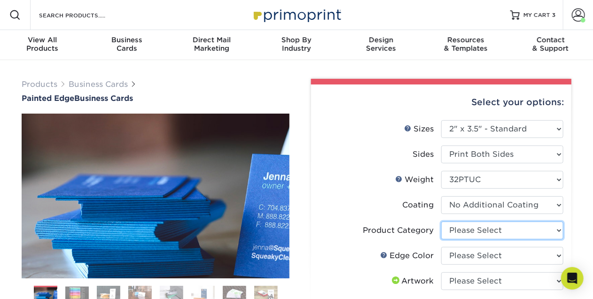
click at [520, 231] on select "Please Select Business Cards" at bounding box center [502, 231] width 122 height 18
select select "3b5148f1-0588-4f88-a218-97bcfdce65c1"
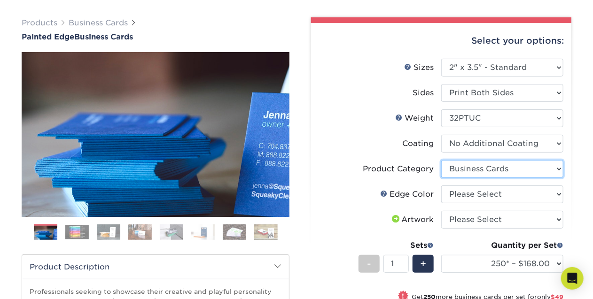
scroll to position [62, 0]
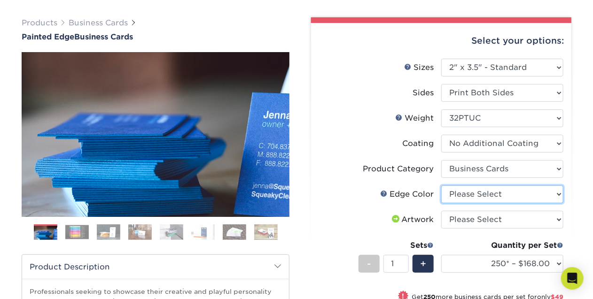
click at [530, 191] on select "Please Select Charcoal Black Brown Blue Pearlescent Blue Pearlescent Gold Pearl…" at bounding box center [502, 194] width 122 height 18
select select "1ae850e6-61c5-45b7-a71d-f488378c5a25"
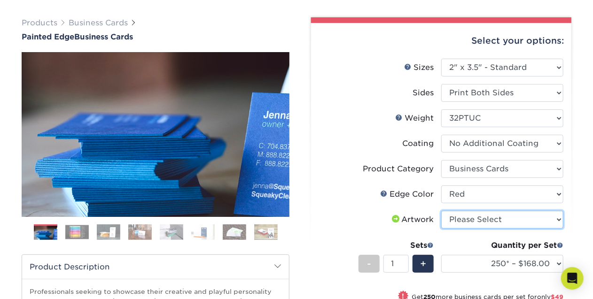
click at [543, 217] on select "Please Select I will upload files I need a design - $100" at bounding box center [502, 220] width 122 height 18
select select "upload"
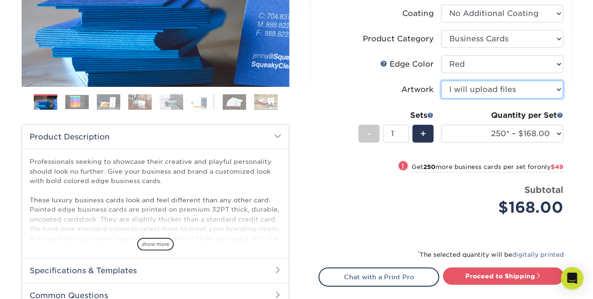
scroll to position [194, 0]
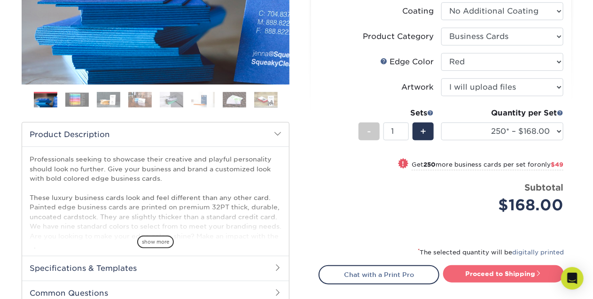
click at [514, 273] on link "Proceed to Shipping" at bounding box center [503, 273] width 121 height 17
type input "Set 1"
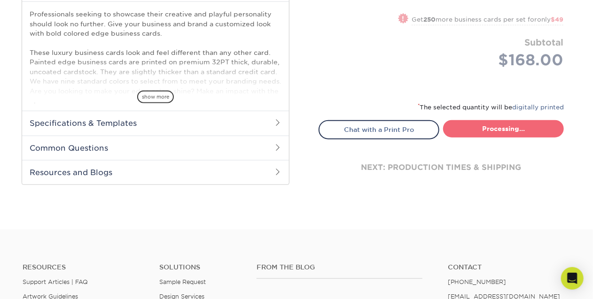
select select "b1d50ed3-fc81-464d-a1d8-d1915fbce704"
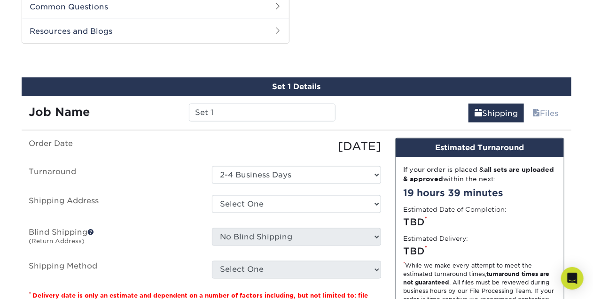
scroll to position [485, 0]
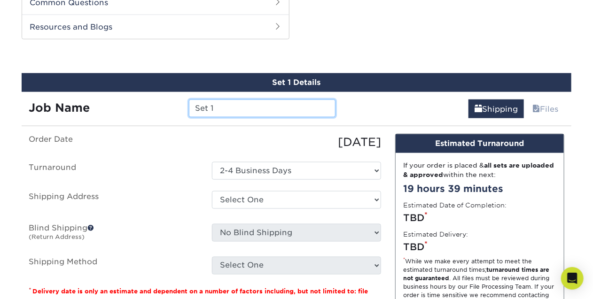
drag, startPoint x: 230, startPoint y: 106, endPoint x: 177, endPoint y: 106, distance: 52.6
click at [177, 106] on div "Job Name Set 1" at bounding box center [182, 109] width 321 height 18
type input "Business Cards - [PERSON_NAME]"
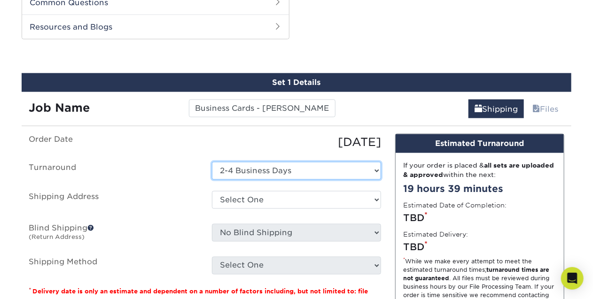
click at [324, 173] on select "Select One 2-4 Business Days" at bounding box center [296, 171] width 169 height 18
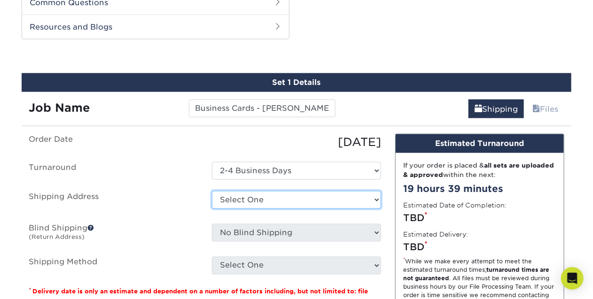
click at [324, 197] on select "Select One Andrea Brown Home Address 2020 Air Cargo Hotel - Nashville Amanda Du…" at bounding box center [296, 200] width 169 height 18
select select "285493"
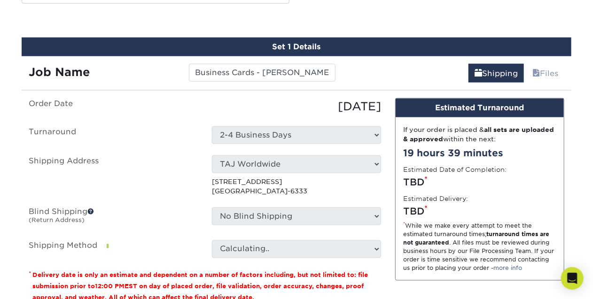
scroll to position [535, 0]
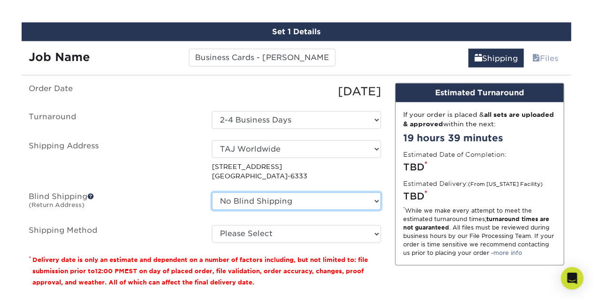
click at [349, 200] on select "No Blind Shipping Andrea Brown Home Address 2020 Air Cargo Hotel - Nashville Am…" at bounding box center [296, 202] width 169 height 18
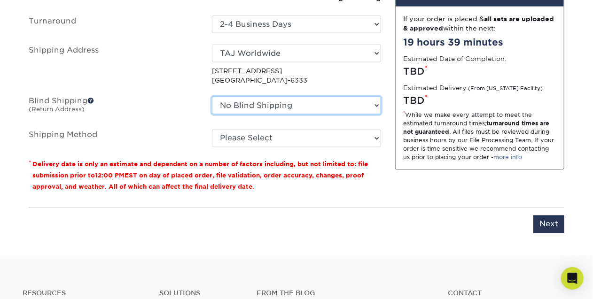
scroll to position [648, 0]
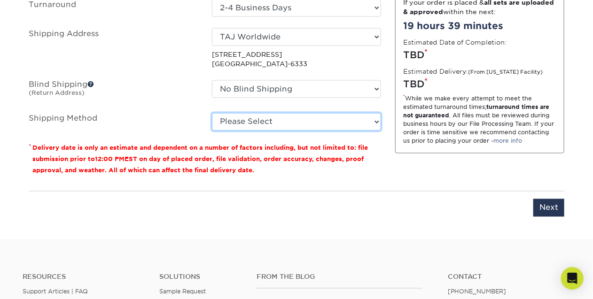
click at [359, 121] on select "Please Select Ground Shipping (+$7.84) 3 Day Shipping Service (+$17.24) 2 Day A…" at bounding box center [296, 122] width 169 height 18
select select "03"
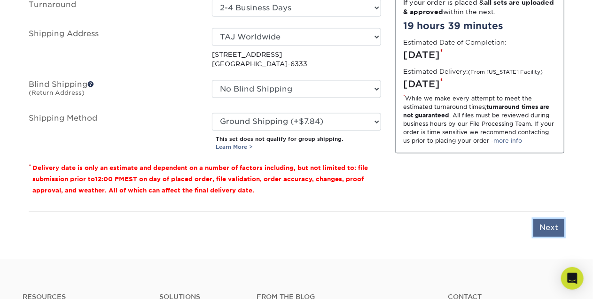
click at [548, 226] on input "Next" at bounding box center [548, 228] width 31 height 18
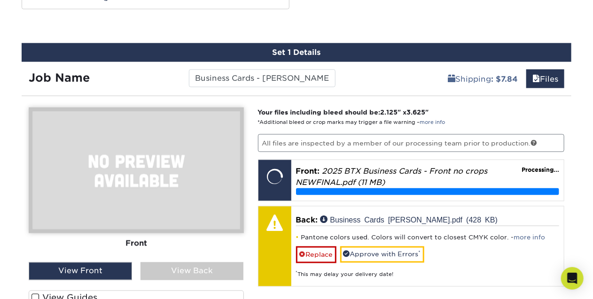
scroll to position [580, 0]
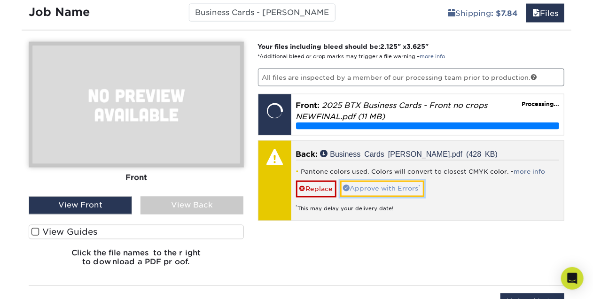
click at [375, 187] on link "Approve with Errors *" at bounding box center [382, 189] width 84 height 16
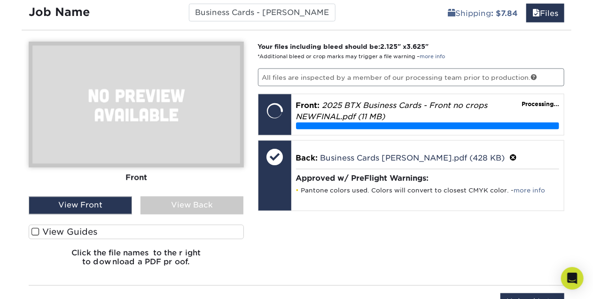
click at [177, 205] on div "View Back" at bounding box center [191, 206] width 103 height 18
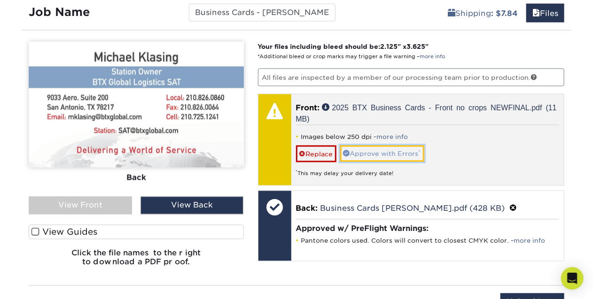
click at [367, 153] on link "Approve with Errors *" at bounding box center [382, 154] width 84 height 16
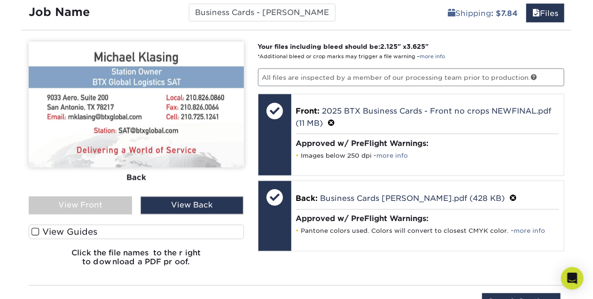
click at [100, 200] on div "View Front" at bounding box center [80, 206] width 103 height 18
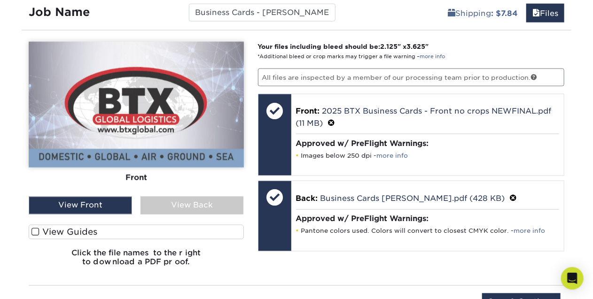
click at [205, 203] on div "View Back" at bounding box center [191, 206] width 103 height 18
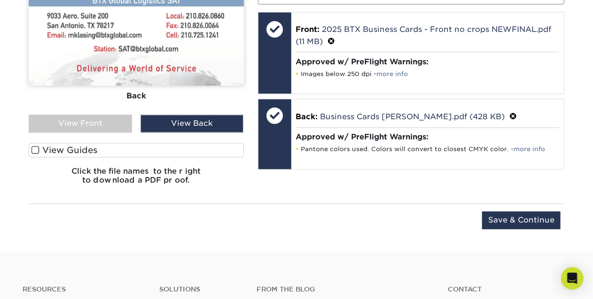
scroll to position [703, 0]
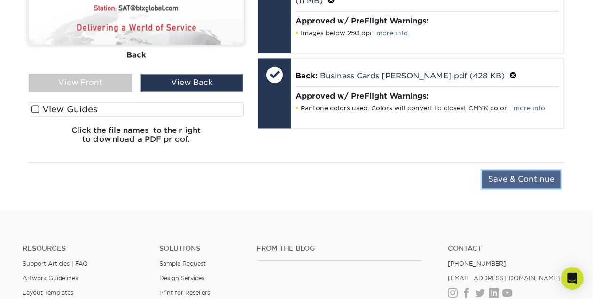
click at [506, 177] on input "Save & Continue" at bounding box center [521, 180] width 78 height 18
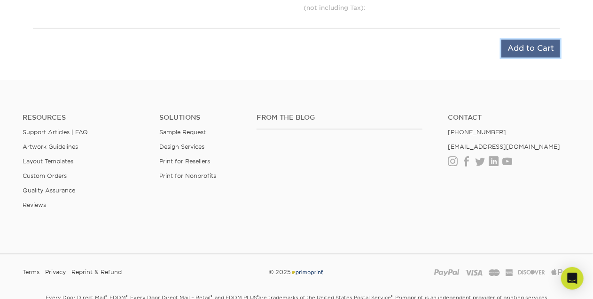
click at [526, 46] on input "Add to Cart" at bounding box center [530, 49] width 59 height 18
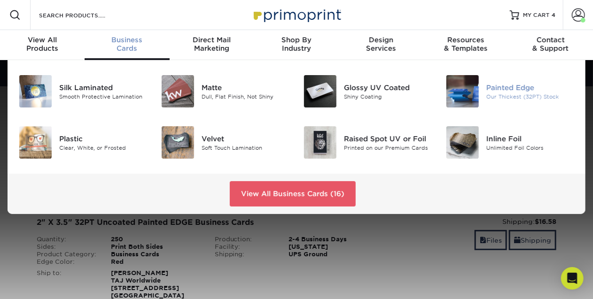
click at [468, 91] on img at bounding box center [462, 91] width 32 height 32
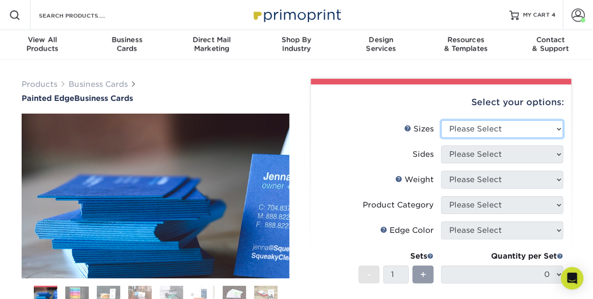
click at [555, 129] on select "Please Select 2" x 3.5" - Standard 2.125" x 3.375" - European 2.5" x 2.5" - Squ…" at bounding box center [502, 129] width 122 height 18
select select "2.00x3.50"
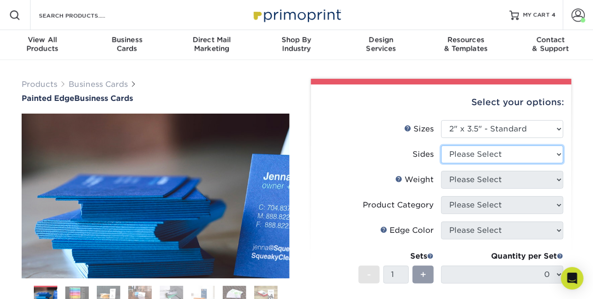
click at [557, 154] on select "Please Select Print Both Sides Print Front Only" at bounding box center [502, 155] width 122 height 18
select select "13abbda7-1d64-4f25-8bb2-c179b224825d"
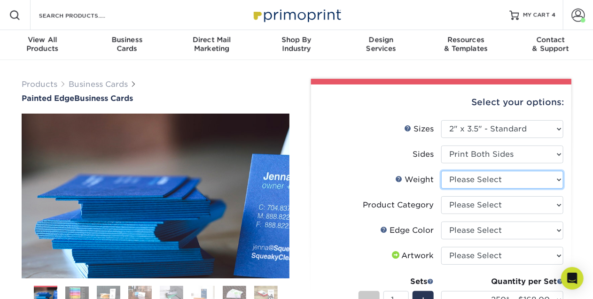
click at [556, 180] on select "Please Select 32PTUC" at bounding box center [502, 180] width 122 height 18
select select "32PTUC"
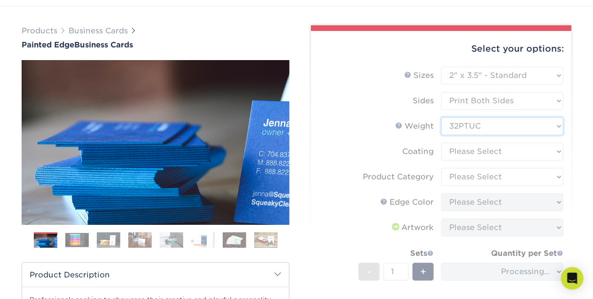
scroll to position [58, 0]
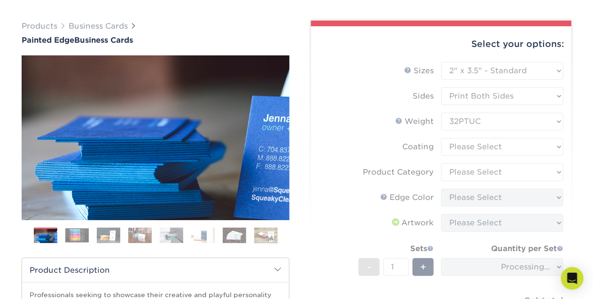
click at [541, 147] on form "Sizes Help Sizes Please Select 2" x 3.5" - Standard 2.125" x 3.375" - European …" at bounding box center [440, 205] width 245 height 287
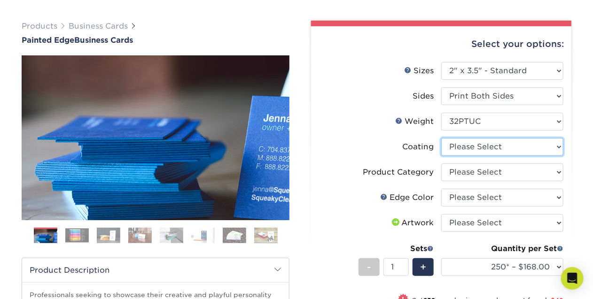
click at [541, 147] on select at bounding box center [502, 147] width 122 height 18
select select "3e7618de-abca-4bda-9f97-8b9129e913d8"
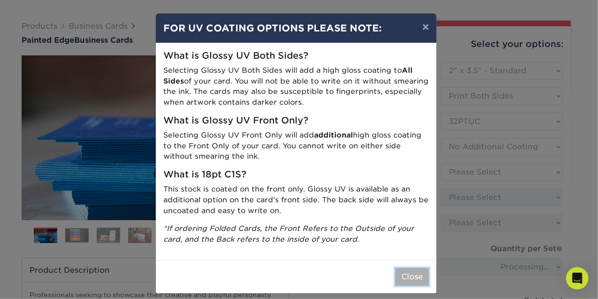
click at [405, 275] on button "Close" at bounding box center [412, 277] width 34 height 18
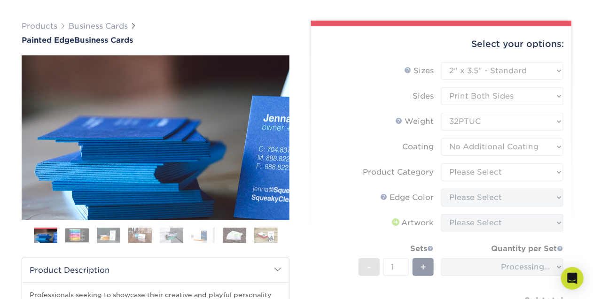
click at [526, 170] on form "Sizes Help Sizes Please Select 2" x 3.5" - Standard 2.125" x 3.375" - European …" at bounding box center [440, 205] width 245 height 287
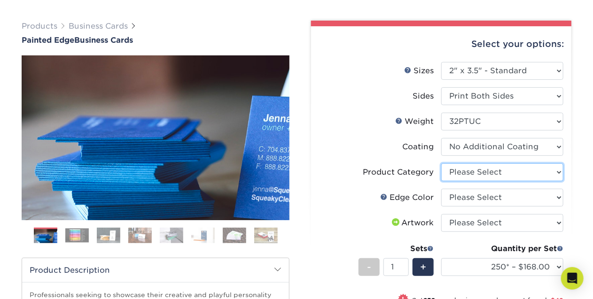
click at [527, 170] on select "Please Select Business Cards" at bounding box center [502, 172] width 122 height 18
select select "3b5148f1-0588-4f88-a218-97bcfdce65c1"
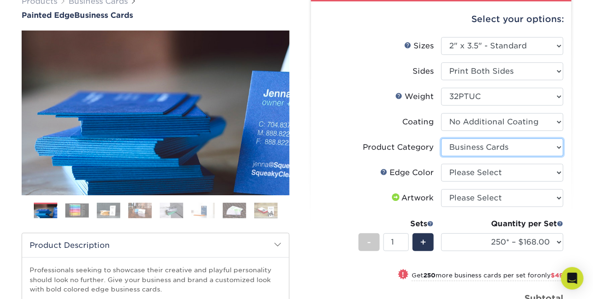
scroll to position [113, 0]
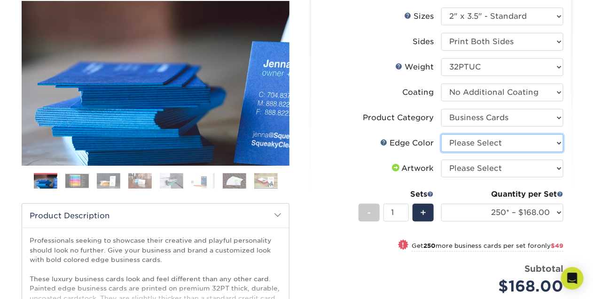
click at [540, 142] on select "Please Select Charcoal Black Brown Blue Pearlescent Blue Pearlescent Gold Pearl…" at bounding box center [502, 143] width 122 height 18
select select "1ae850e6-61c5-45b7-a71d-f488378c5a25"
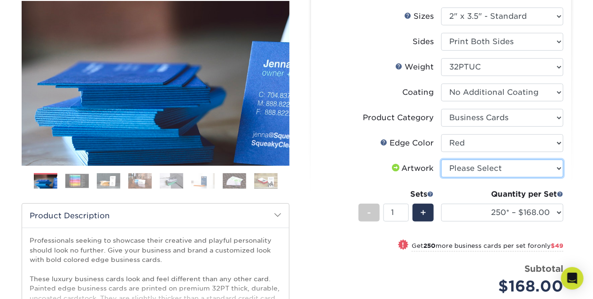
click at [557, 166] on select "Please Select I will upload files I need a design - $100" at bounding box center [502, 169] width 122 height 18
select select "upload"
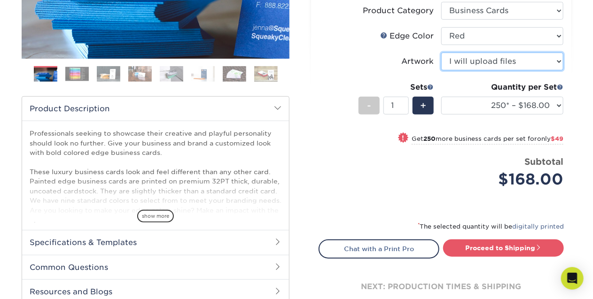
scroll to position [222, 0]
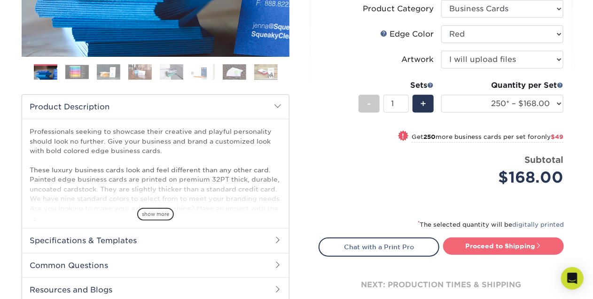
click at [484, 245] on link "Proceed to Shipping" at bounding box center [503, 246] width 121 height 17
type input "Set 1"
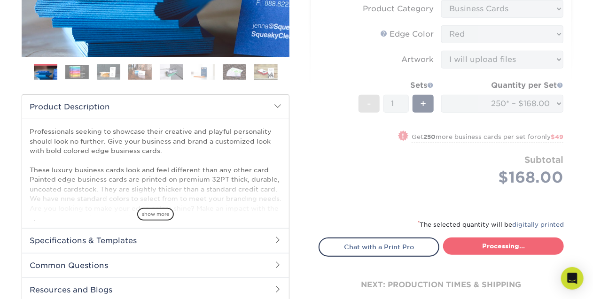
select select "b1d50ed3-fc81-464d-a1d8-d1915fbce704"
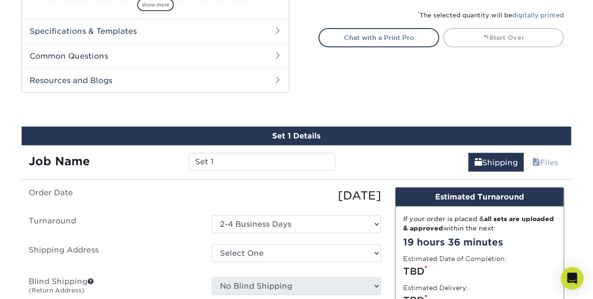
scroll to position [485, 0]
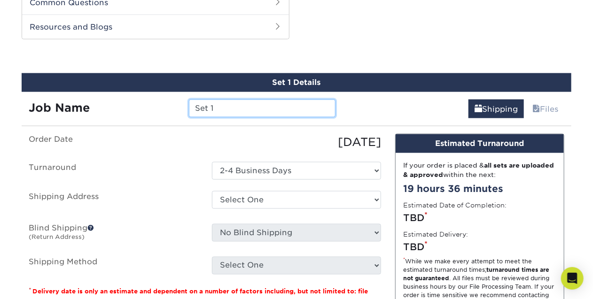
drag, startPoint x: 231, startPoint y: 109, endPoint x: 169, endPoint y: 108, distance: 62.9
click at [169, 108] on div "Job Name Set 1" at bounding box center [182, 109] width 321 height 18
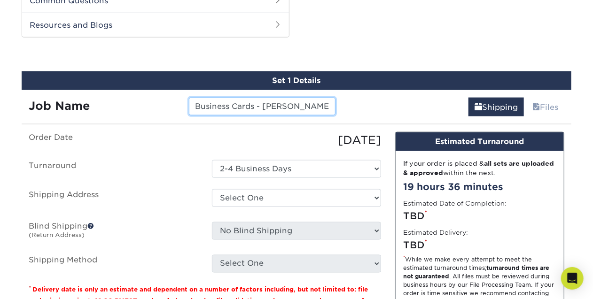
scroll to position [491, 0]
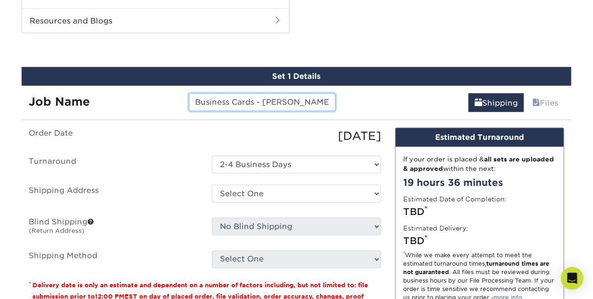
type input "Business Cards - [PERSON_NAME]"
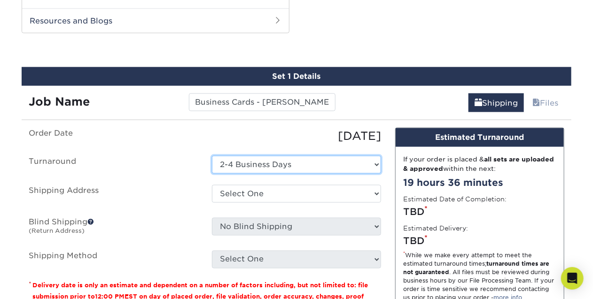
click at [336, 160] on select "Select One 2-4 Business Days" at bounding box center [296, 165] width 169 height 18
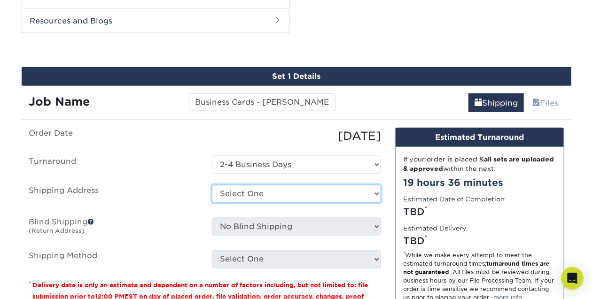
click at [300, 196] on select "Select One Andrea Brown Home Address 2020 Air Cargo Hotel - Nashville Amanda Du…" at bounding box center [296, 194] width 169 height 18
select select "285493"
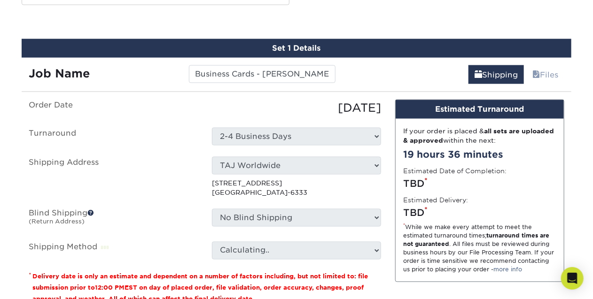
scroll to position [623, 0]
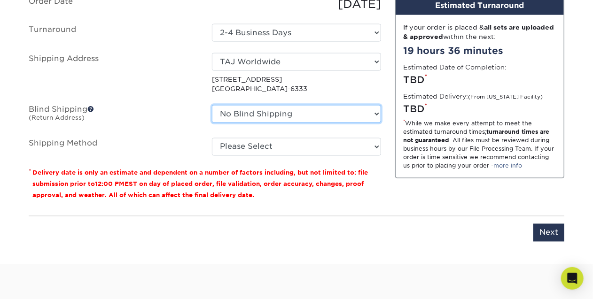
click at [367, 110] on select "No Blind Shipping Andrea Brown Home Address 2020 Air Cargo Hotel - Nashville Am…" at bounding box center [296, 114] width 169 height 18
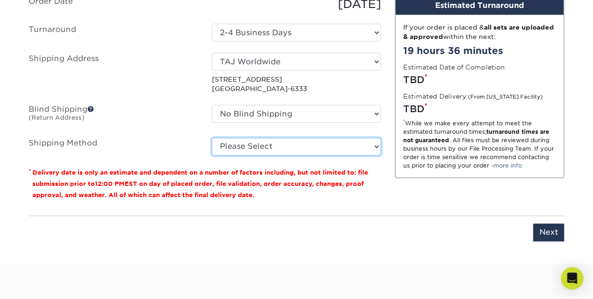
click at [352, 147] on select "Please Select Ground Shipping (+$7.84) 3 Day Shipping Service (+$17.24) 2 Day A…" at bounding box center [296, 147] width 169 height 18
select select "03"
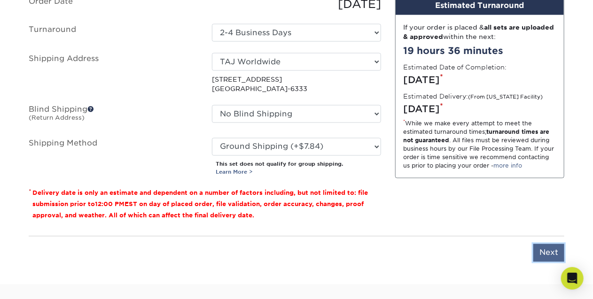
click at [548, 251] on input "Next" at bounding box center [548, 253] width 31 height 18
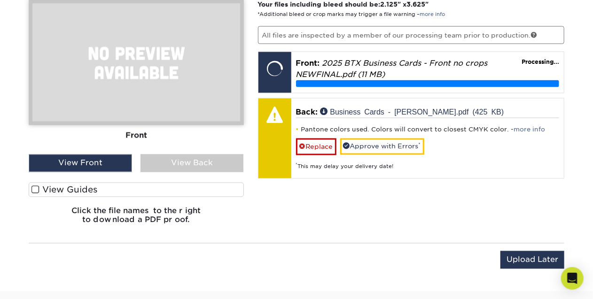
click at [200, 165] on div "View Back" at bounding box center [191, 163] width 103 height 18
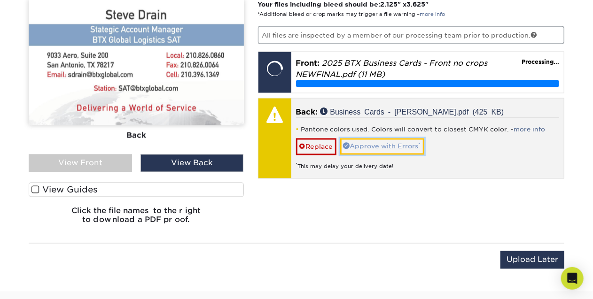
click at [378, 142] on link "Approve with Errors *" at bounding box center [382, 147] width 84 height 16
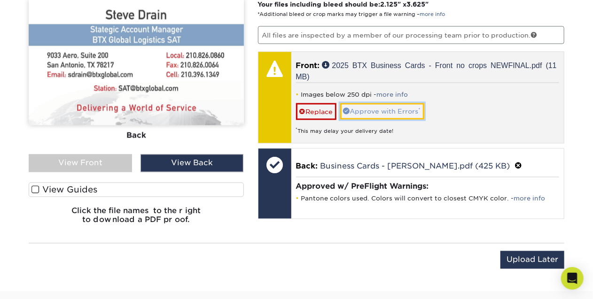
click at [384, 107] on link "Approve with Errors *" at bounding box center [382, 111] width 84 height 16
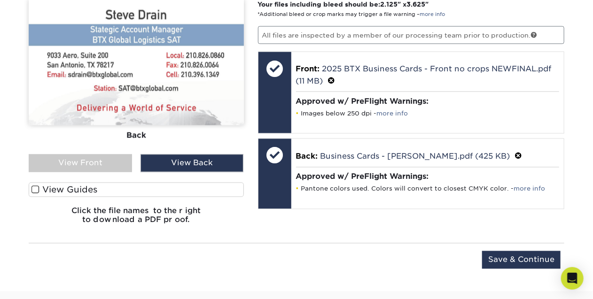
click at [111, 162] on div "View Front" at bounding box center [80, 163] width 103 height 18
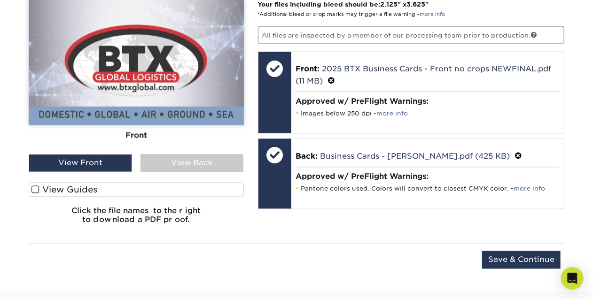
click at [196, 163] on div "View Back" at bounding box center [191, 163] width 103 height 18
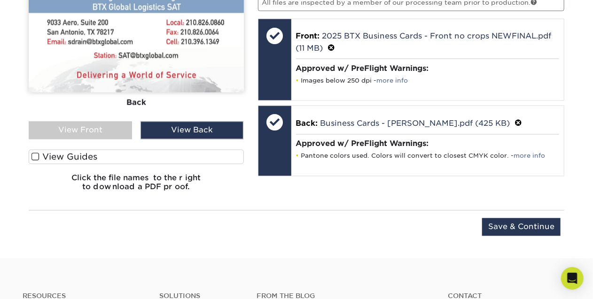
scroll to position [699, 0]
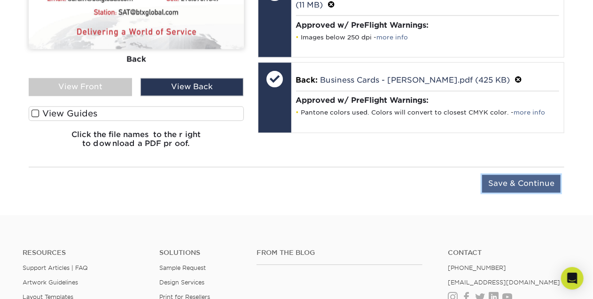
click at [510, 179] on input "Save & Continue" at bounding box center [521, 184] width 78 height 18
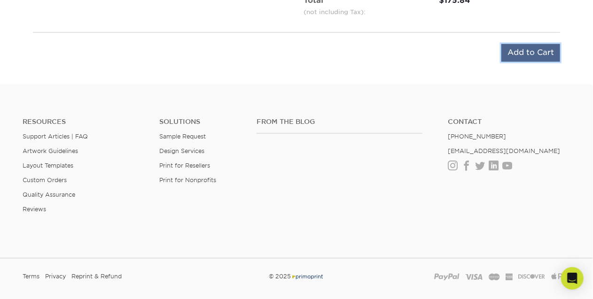
click at [534, 53] on input "Add to Cart" at bounding box center [530, 53] width 59 height 18
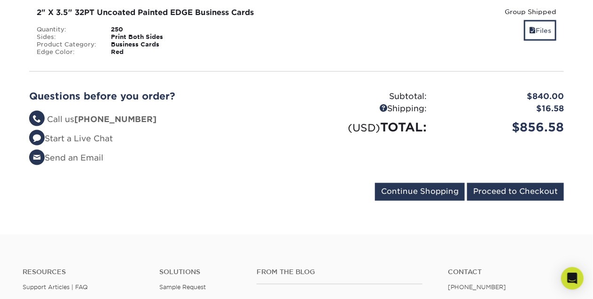
scroll to position [593, 0]
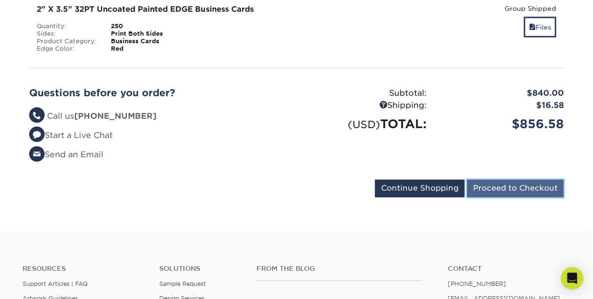
click at [503, 189] on input "Proceed to Checkout" at bounding box center [515, 189] width 97 height 18
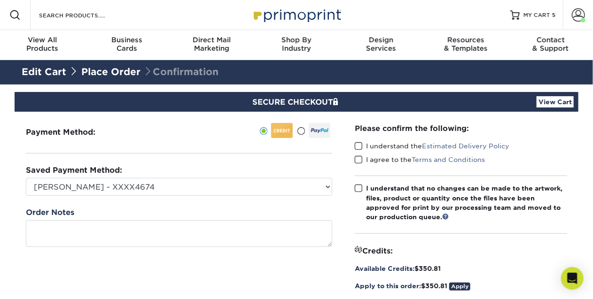
click at [358, 145] on span at bounding box center [359, 146] width 8 height 9
click at [0, 0] on input "I understand the Estimated Delivery Policy" at bounding box center [0, 0] width 0 height 0
click at [358, 159] on span at bounding box center [359, 159] width 8 height 9
click at [0, 0] on input "I agree to the Terms and Conditions" at bounding box center [0, 0] width 0 height 0
click at [358, 185] on span at bounding box center [359, 188] width 8 height 9
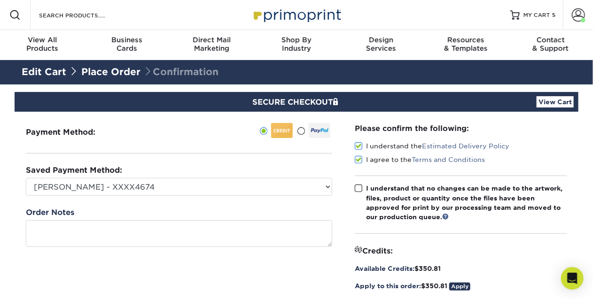
click at [0, 0] on input "I understand that no changes can be made to the artwork, files, product or quan…" at bounding box center [0, 0] width 0 height 0
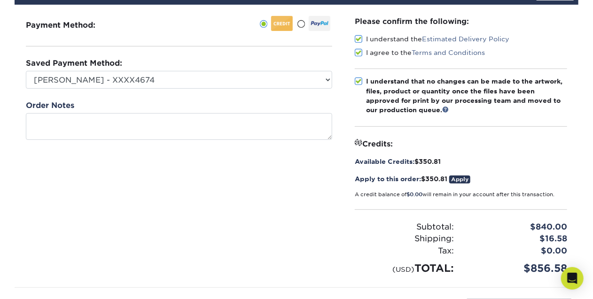
scroll to position [247, 0]
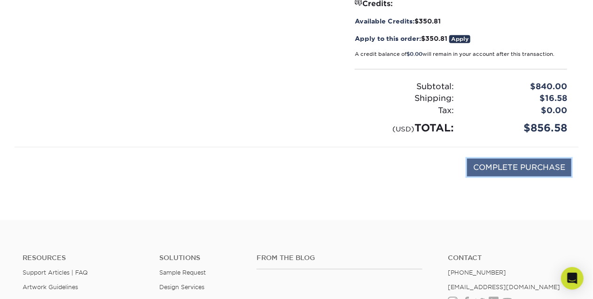
click at [533, 167] on input "COMPLETE PURCHASE" at bounding box center [519, 168] width 104 height 18
type input "PROCESSING, PLEASE WAIT..."
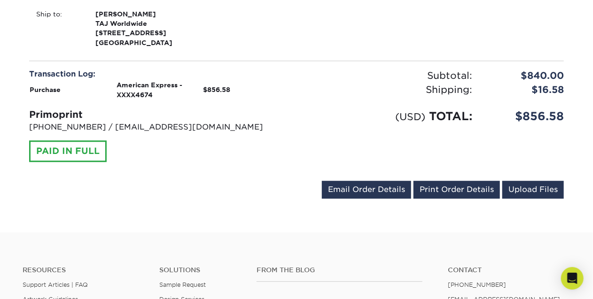
scroll to position [1058, 0]
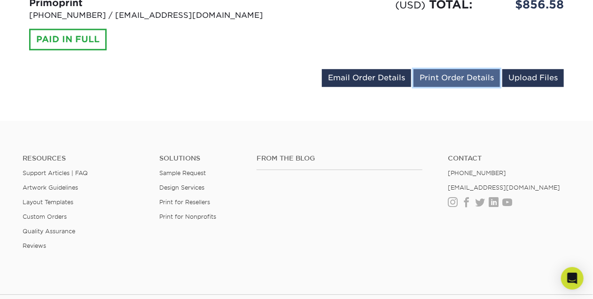
click at [458, 77] on link "Print Order Details" at bounding box center [456, 78] width 86 height 18
